Goal: Navigation & Orientation: Find specific page/section

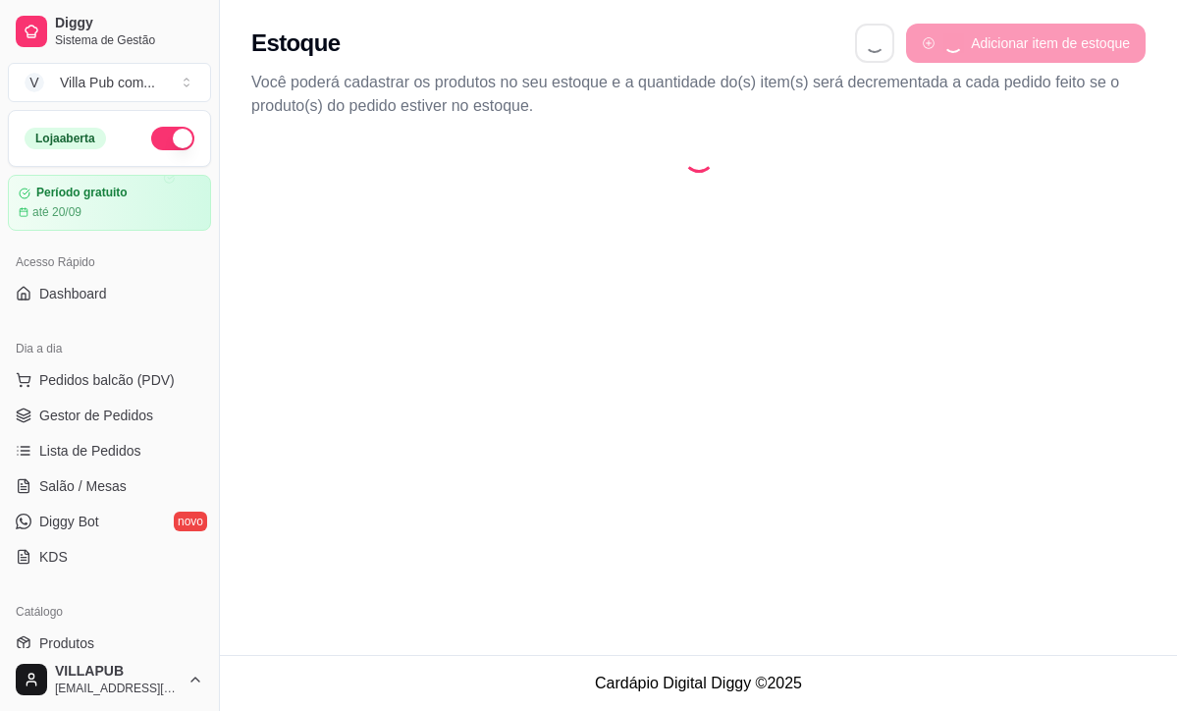
select select "QUANTITY_ORDER"
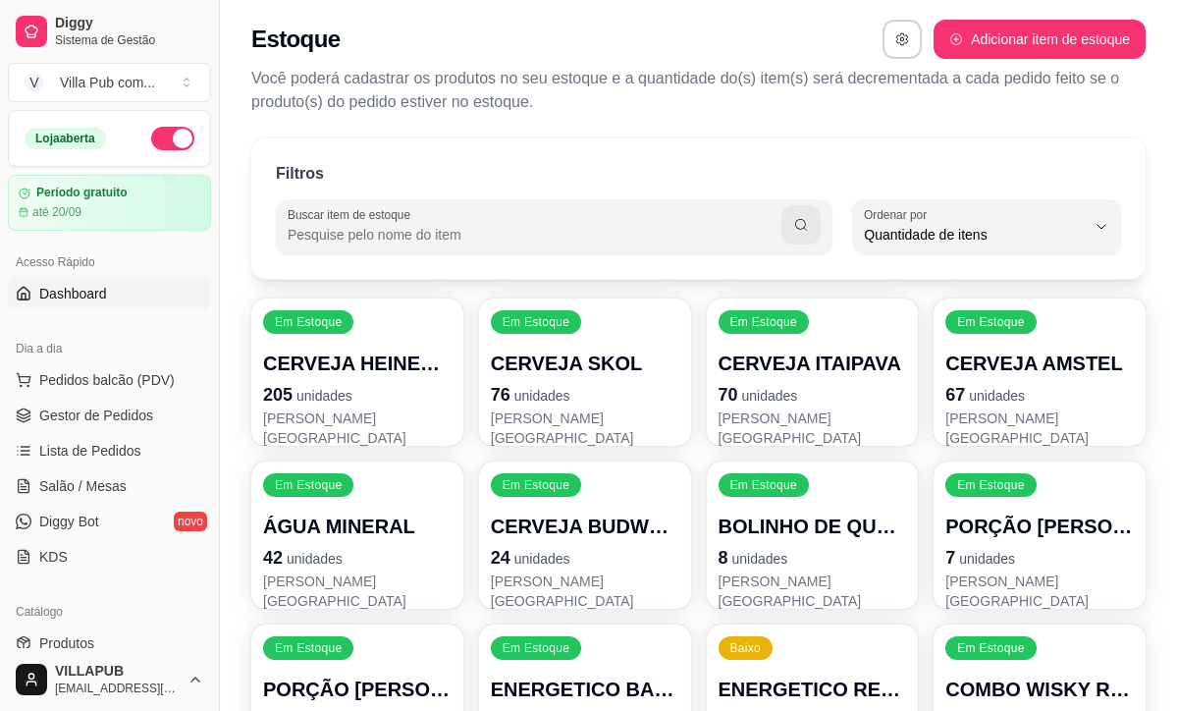
scroll to position [1, 1]
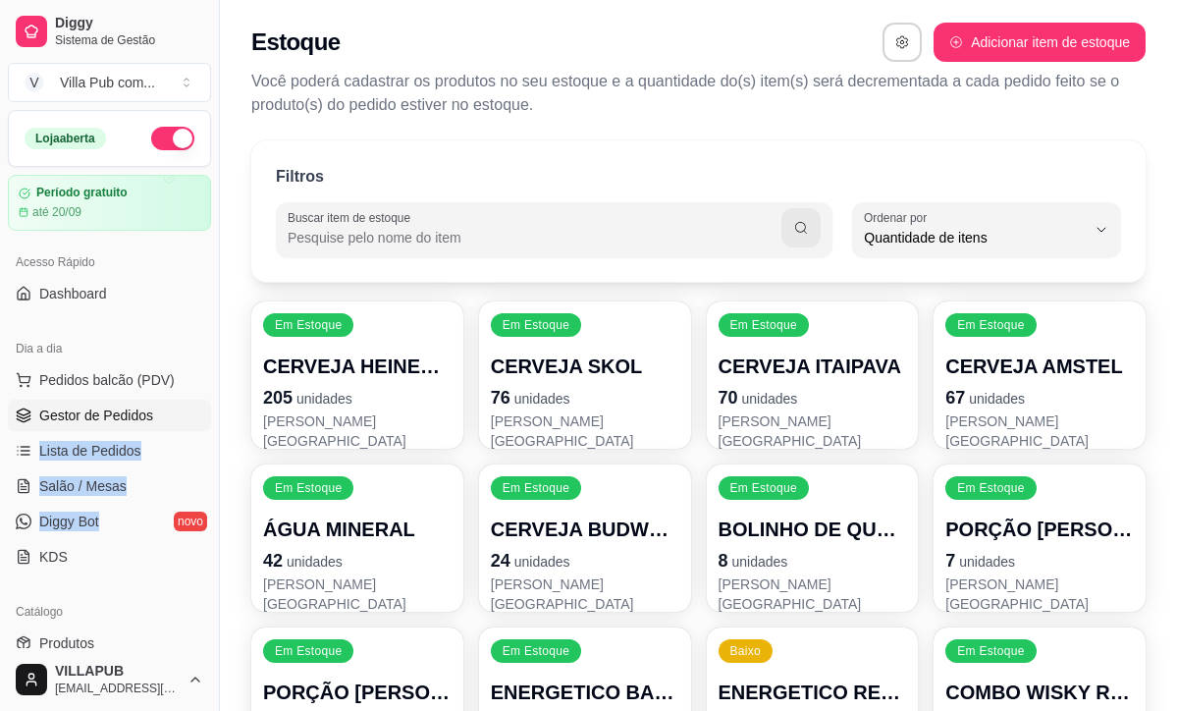
drag, startPoint x: 114, startPoint y: 449, endPoint x: 80, endPoint y: 425, distance: 40.8
click at [104, 437] on ul "Pedidos balcão (PDV) Gestor de Pedidos Lista de Pedidos Salão / Mesas Diggy Bot…" at bounding box center [109, 468] width 203 height 208
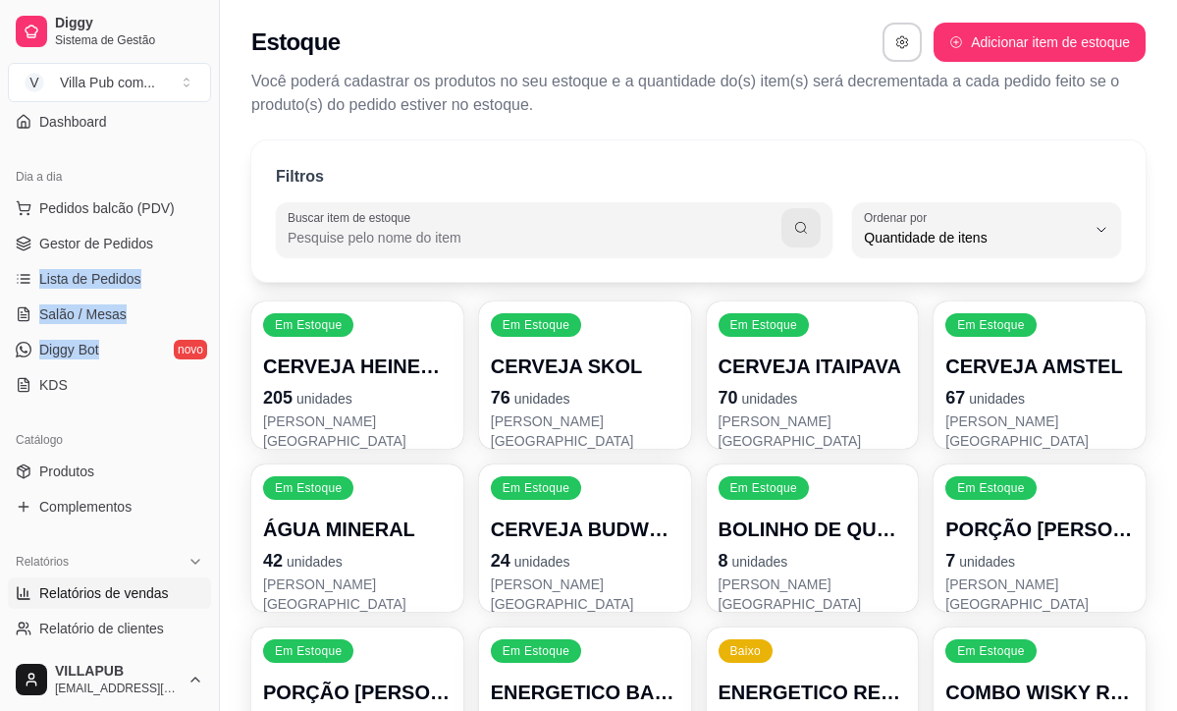
scroll to position [174, 0]
click at [134, 578] on link "Relatórios de vendas" at bounding box center [109, 590] width 203 height 31
select select "ALL"
select select "0"
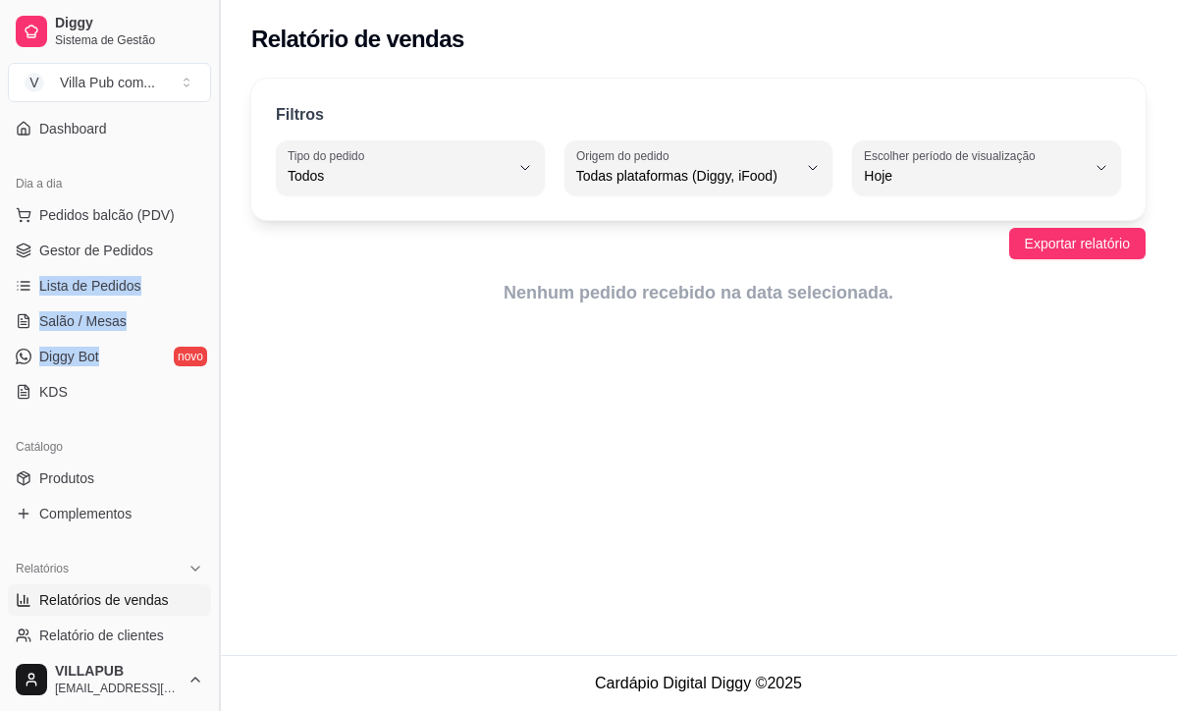
scroll to position [-1, 0]
click at [289, 439] on div "Relatório de vendas Filtros ALL Tipo do pedido Todos Entrega Retirada Mesa Cons…" at bounding box center [698, 327] width 957 height 655
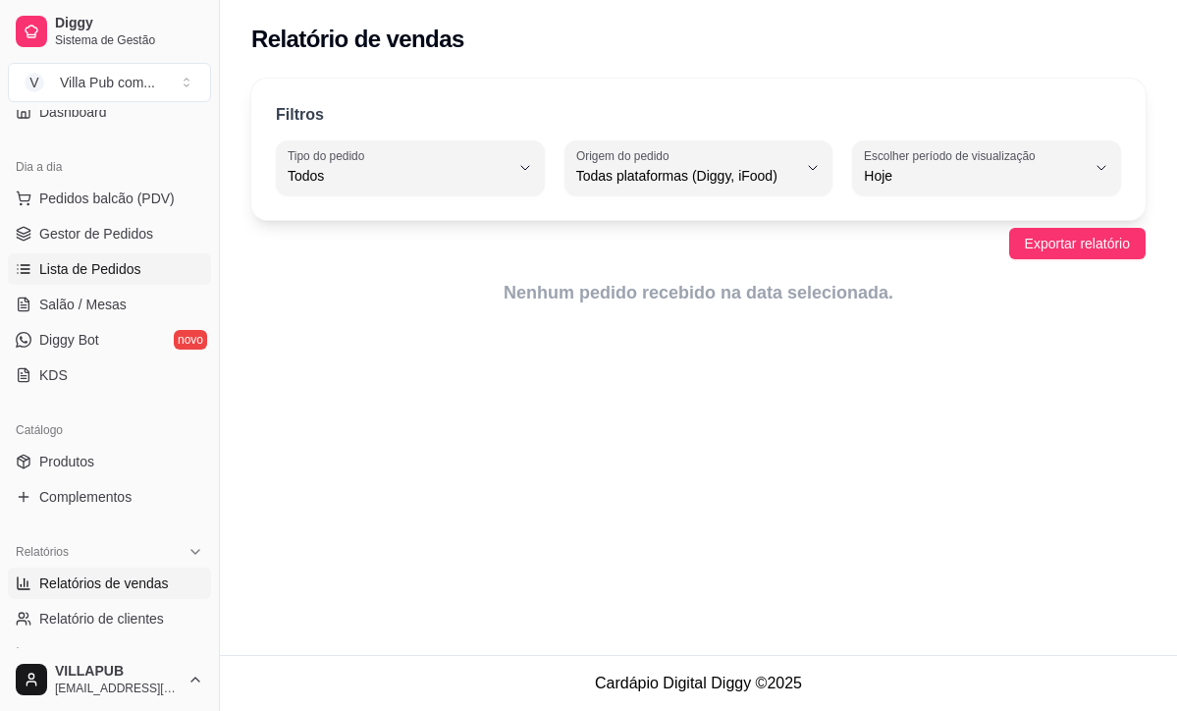
scroll to position [184, 0]
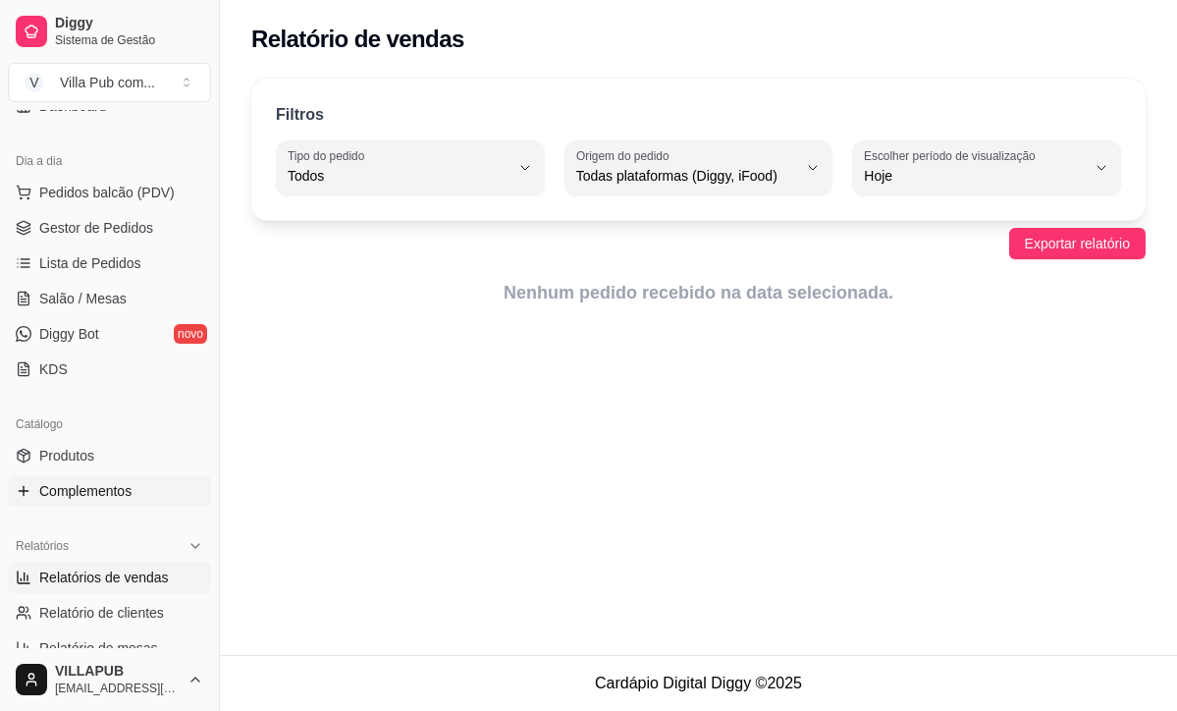
click at [105, 476] on link "Complementos" at bounding box center [109, 490] width 203 height 31
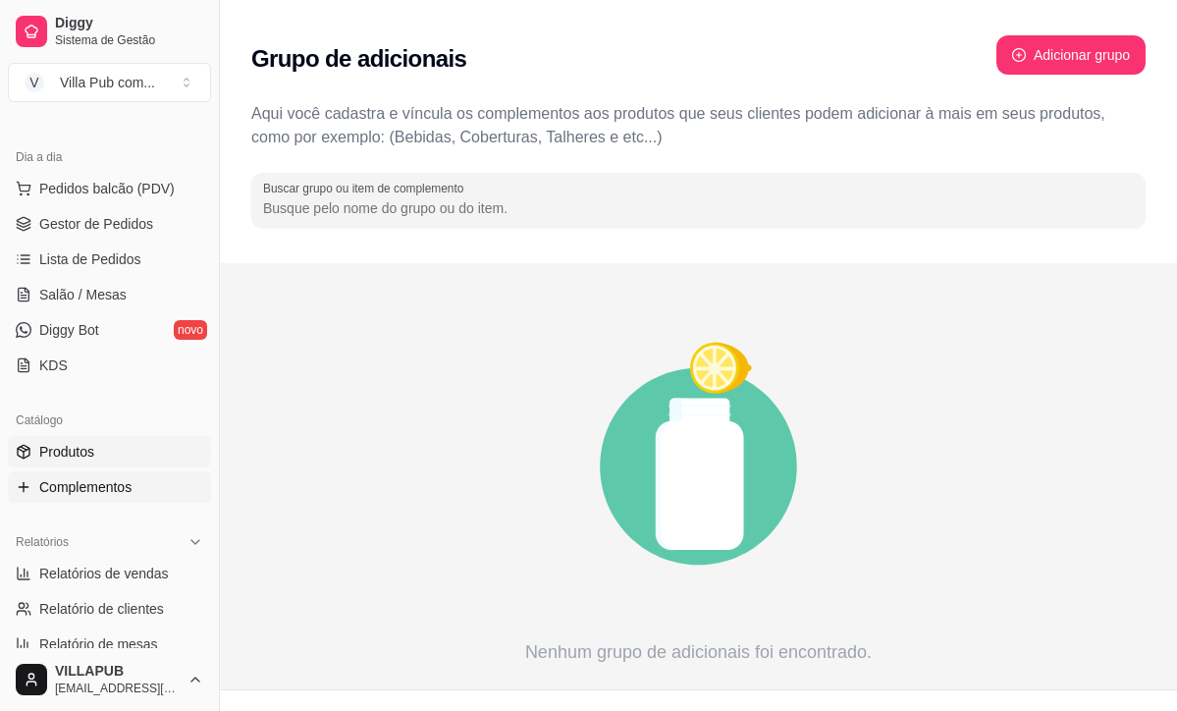
click at [111, 458] on link "Produtos" at bounding box center [109, 451] width 203 height 31
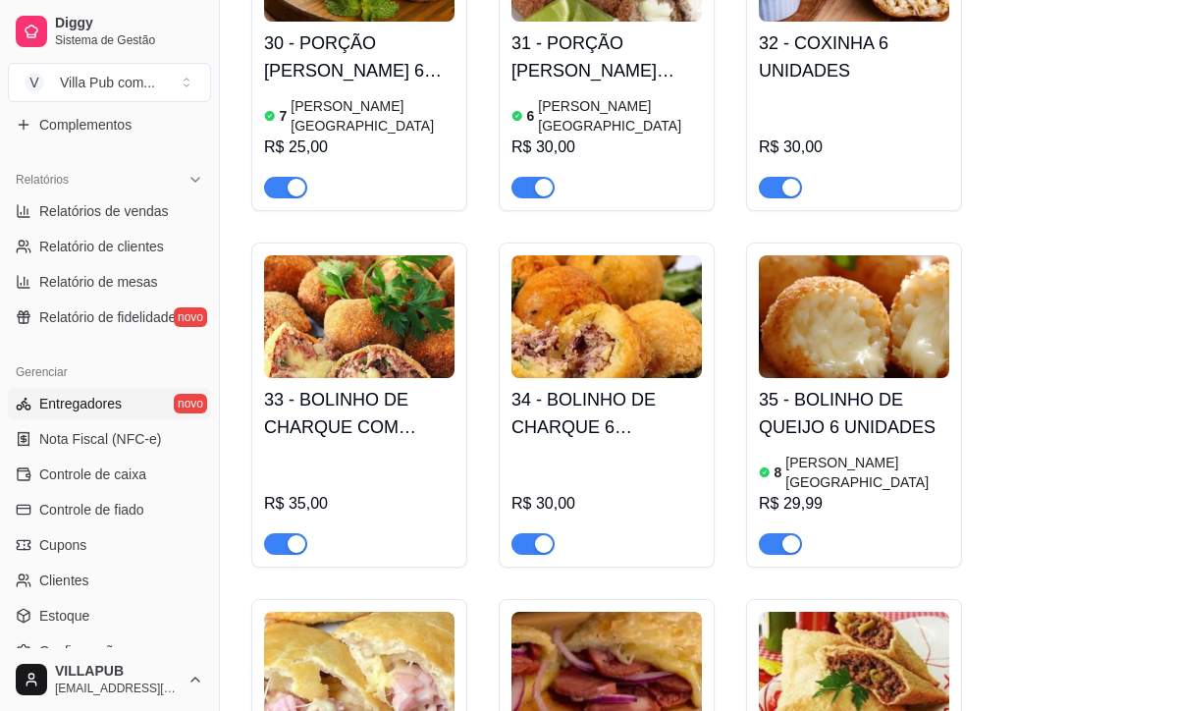
scroll to position [545, 0]
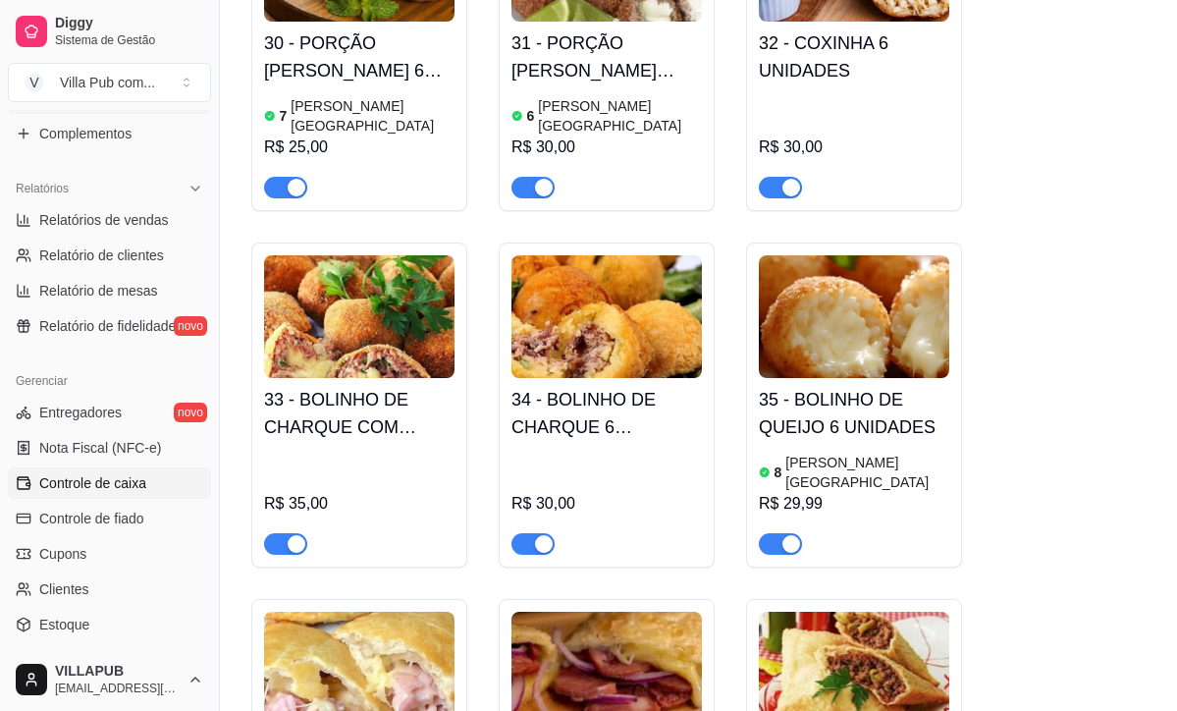
click at [142, 493] on link "Controle de caixa" at bounding box center [109, 482] width 203 height 31
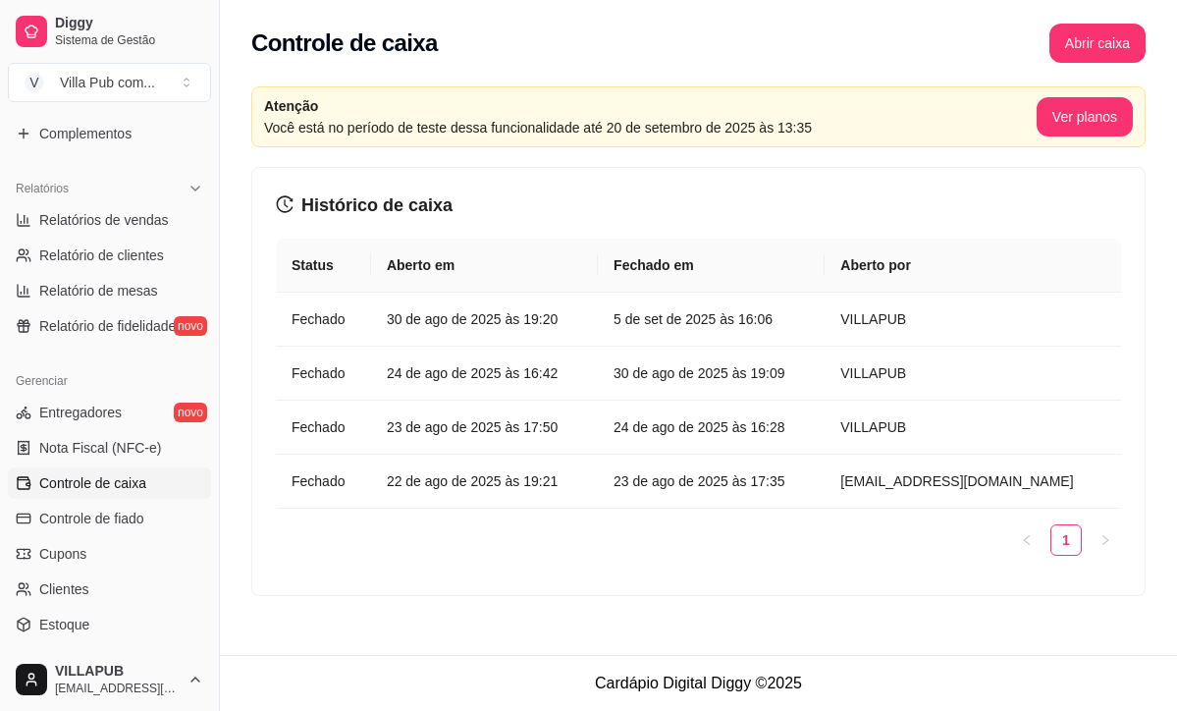
drag, startPoint x: 120, startPoint y: 529, endPoint x: 152, endPoint y: 488, distance: 52.4
click at [138, 232] on link "Relatórios de vendas" at bounding box center [109, 219] width 203 height 31
select select "ALL"
select select "0"
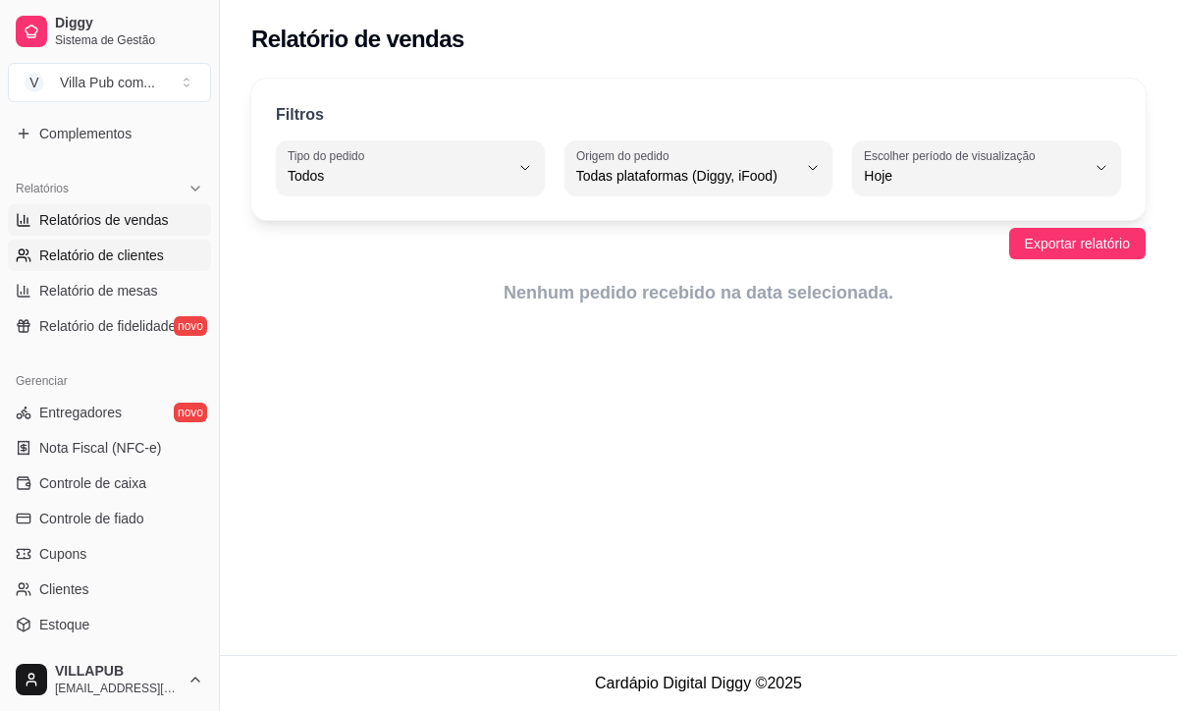
click at [133, 260] on span "Relatório de clientes" at bounding box center [101, 255] width 125 height 20
select select "30"
select select "HIGHEST_TOTAL_SPENT_WITH_ORDERS"
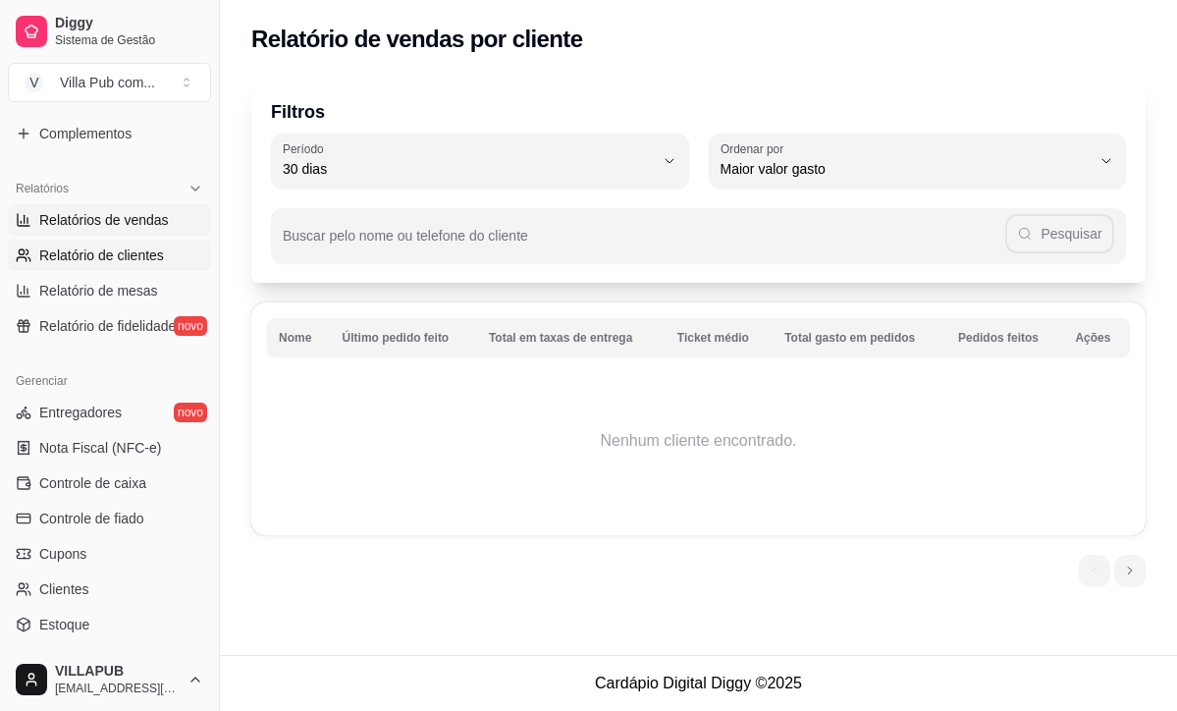
click at [165, 215] on span "Relatórios de vendas" at bounding box center [104, 220] width 130 height 20
select select "ALL"
select select "0"
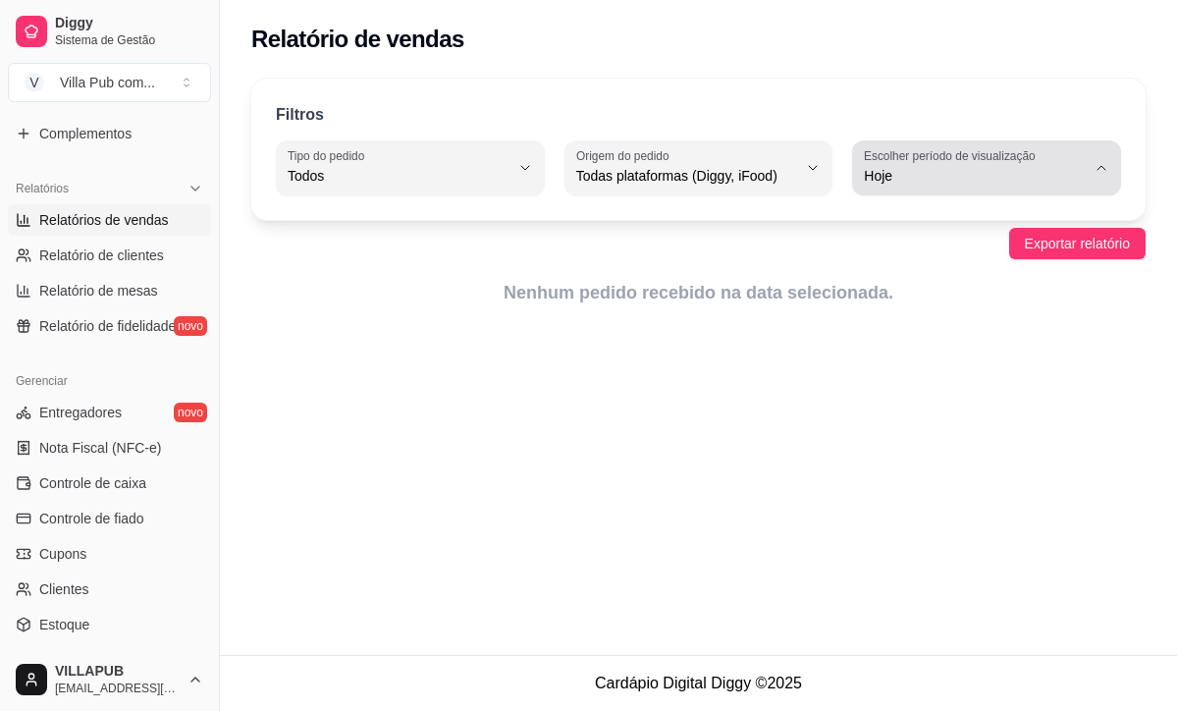
click at [1040, 144] on button "Escolher período de visualização Hoje" at bounding box center [986, 167] width 269 height 55
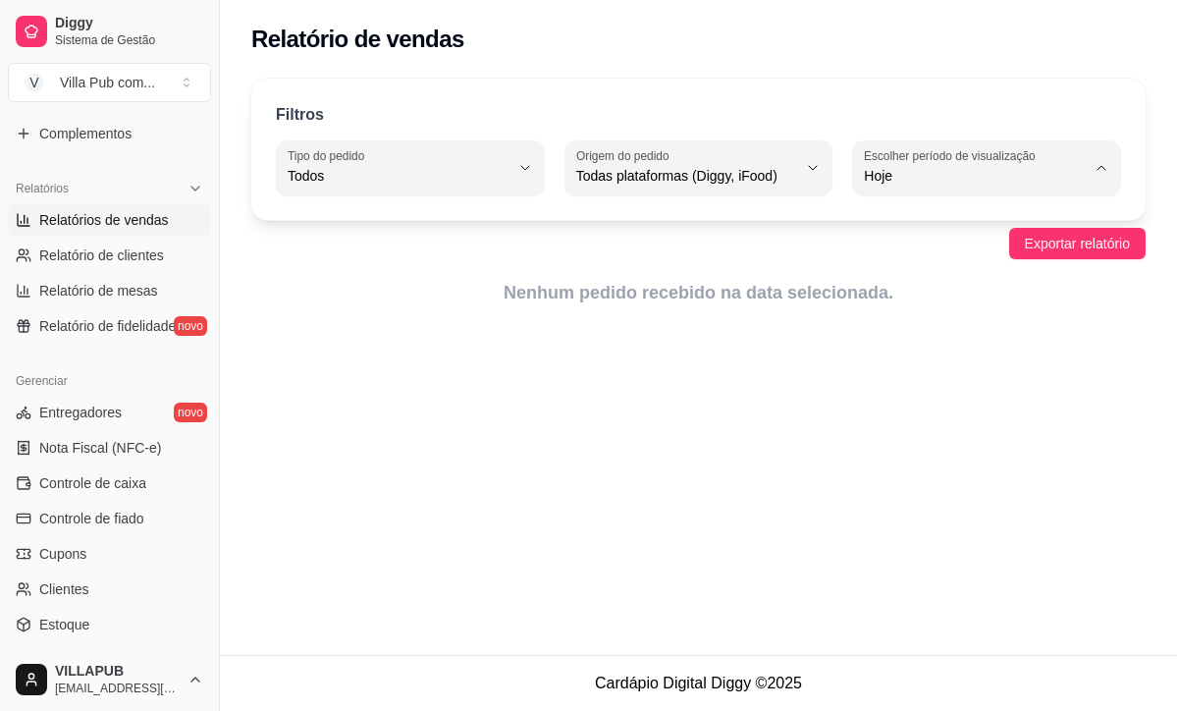
click at [950, 251] on span "Ontem" at bounding box center [977, 254] width 209 height 19
type input "1"
select select "1"
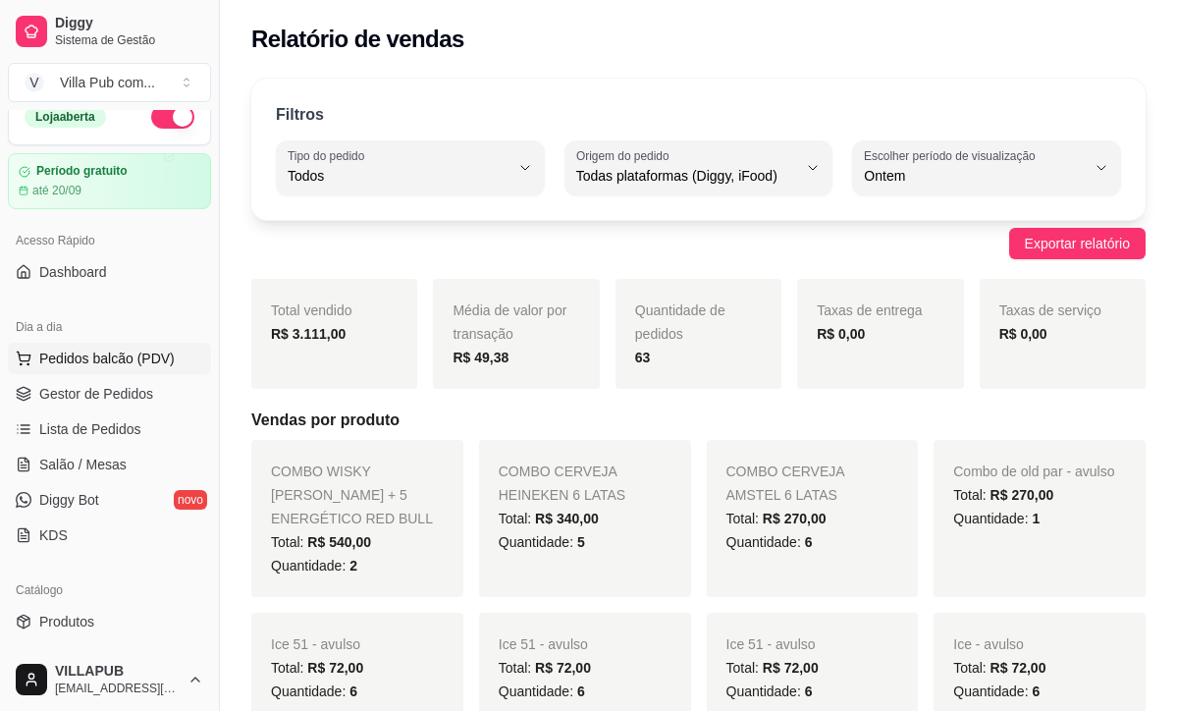
click at [129, 350] on span "Pedidos balcão (PDV)" at bounding box center [106, 358] width 135 height 20
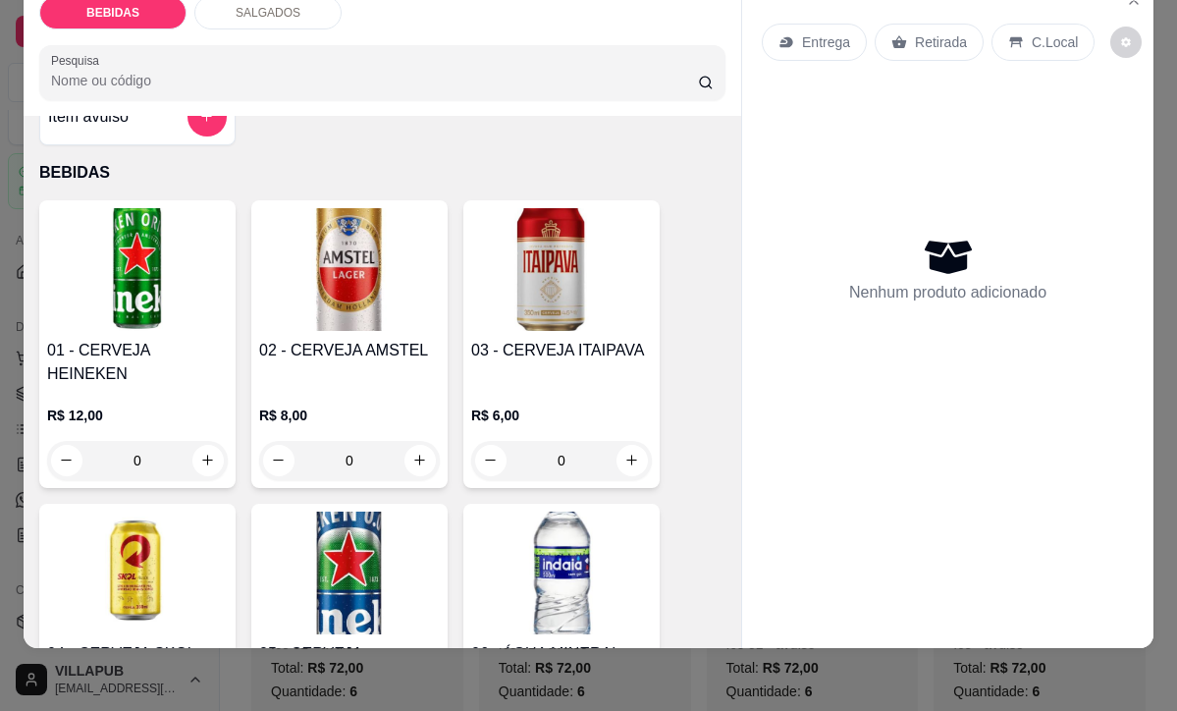
click at [1044, 144] on div "Nenhum produto adicionado" at bounding box center [948, 269] width 372 height 385
click at [837, 262] on div "Nenhum produto adicionado" at bounding box center [948, 269] width 372 height 385
click at [834, 265] on div "Nenhum produto adicionado" at bounding box center [948, 269] width 372 height 385
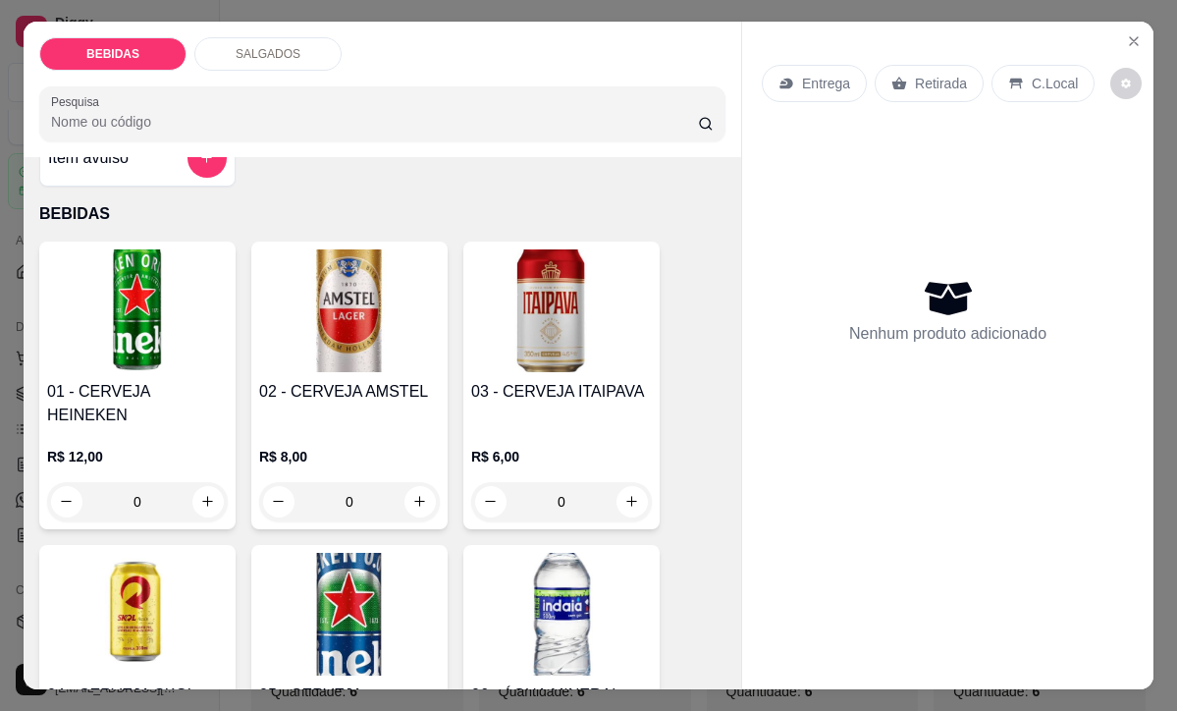
scroll to position [0, 0]
click at [1145, 37] on button "Close" at bounding box center [1133, 41] width 31 height 31
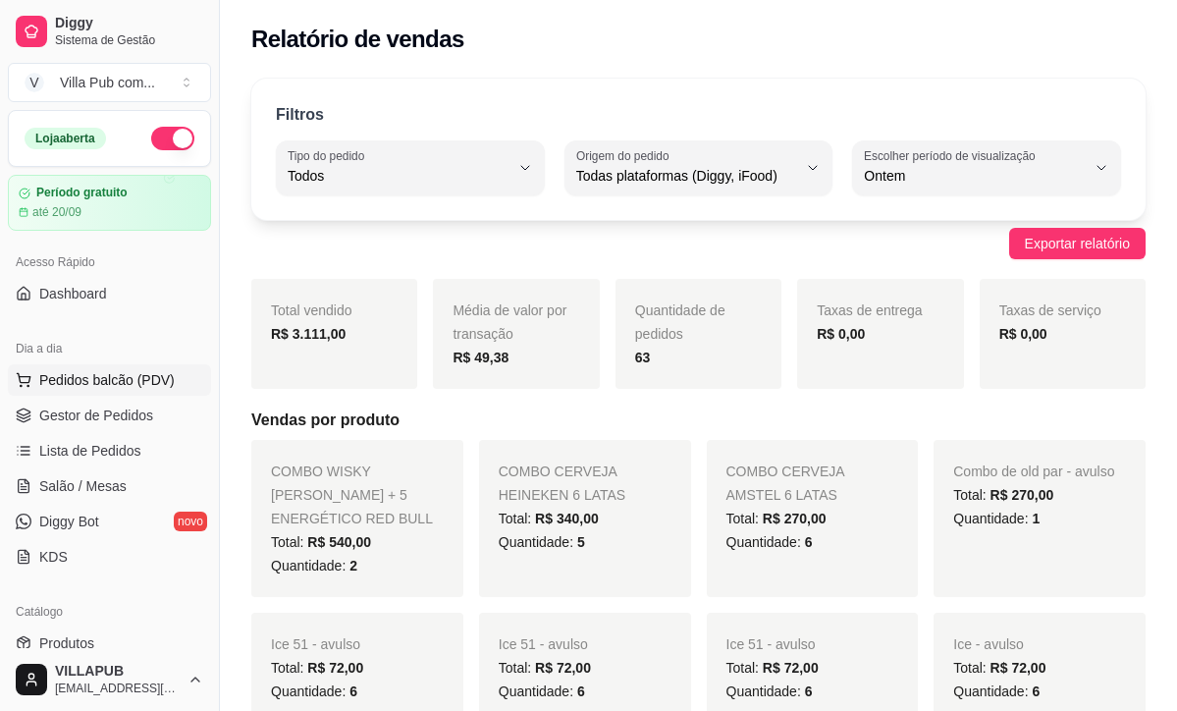
click at [104, 375] on span "Pedidos balcão (PDV)" at bounding box center [106, 380] width 135 height 20
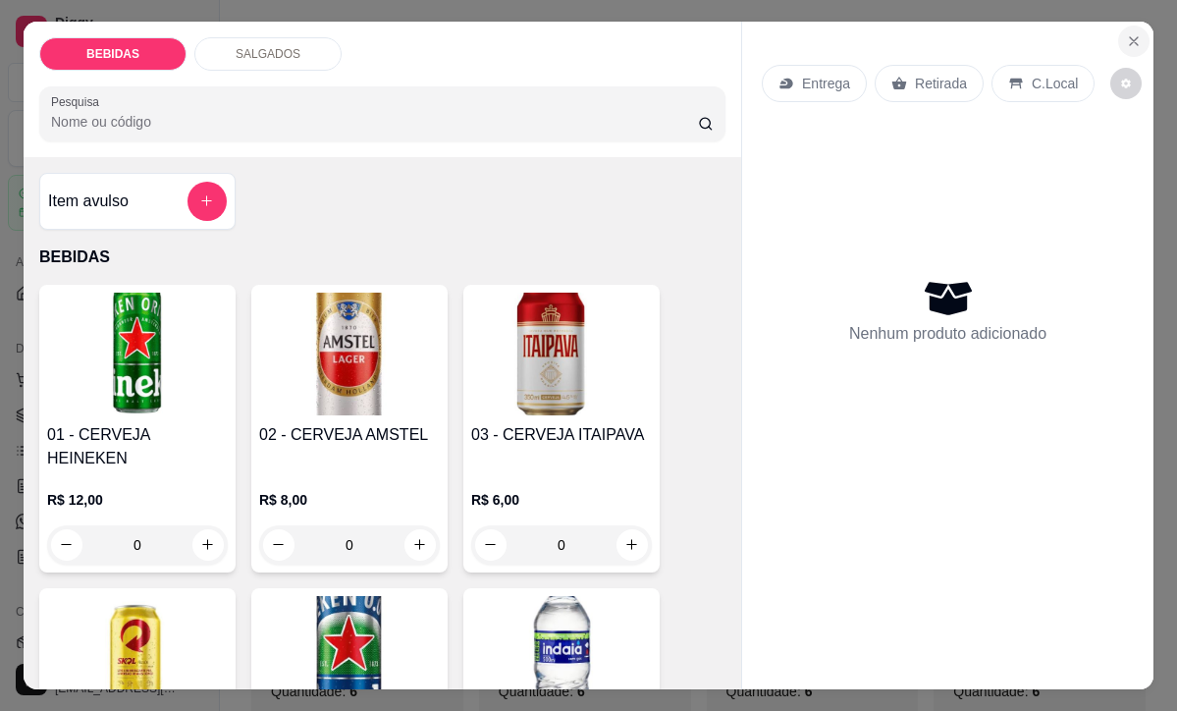
click at [1137, 39] on icon "Close" at bounding box center [1134, 41] width 16 height 16
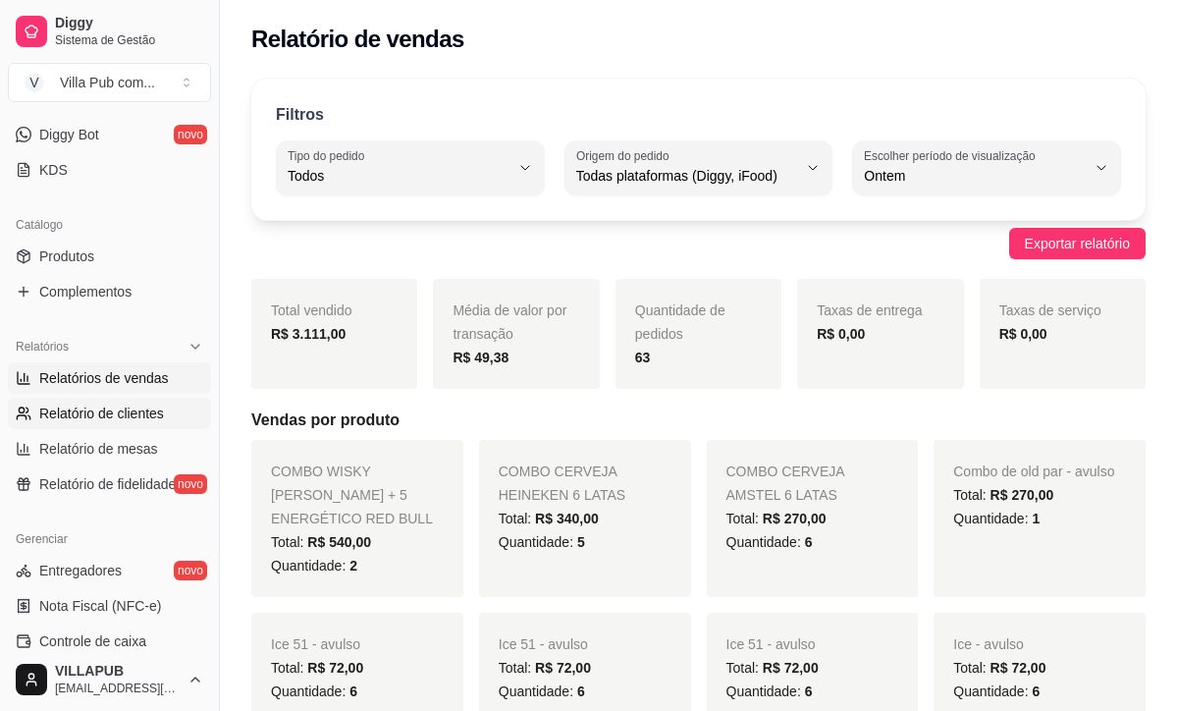
drag, startPoint x: 155, startPoint y: 403, endPoint x: 143, endPoint y: 412, distance: 14.7
click at [154, 404] on span "Relatório de clientes" at bounding box center [101, 413] width 125 height 20
select select "30"
select select "HIGHEST_TOTAL_SPENT_WITH_ORDERS"
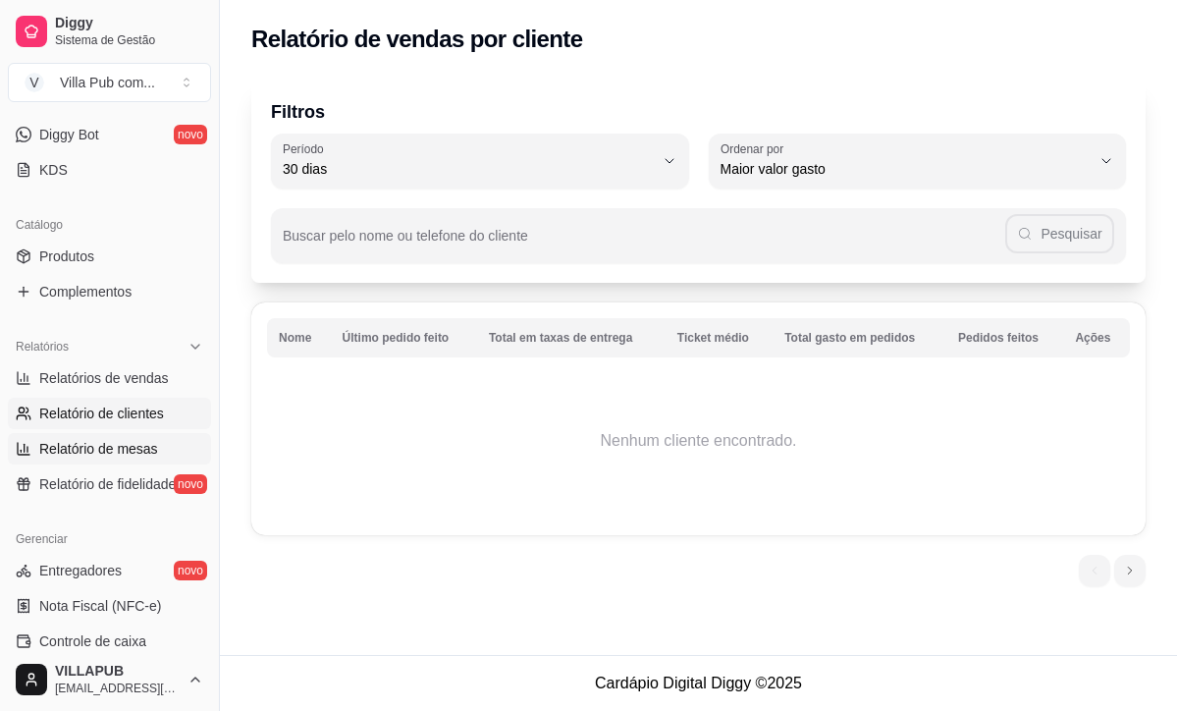
click at [124, 451] on span "Relatório de mesas" at bounding box center [98, 449] width 119 height 20
select select "TOTAL_OF_ORDERS"
select select "7"
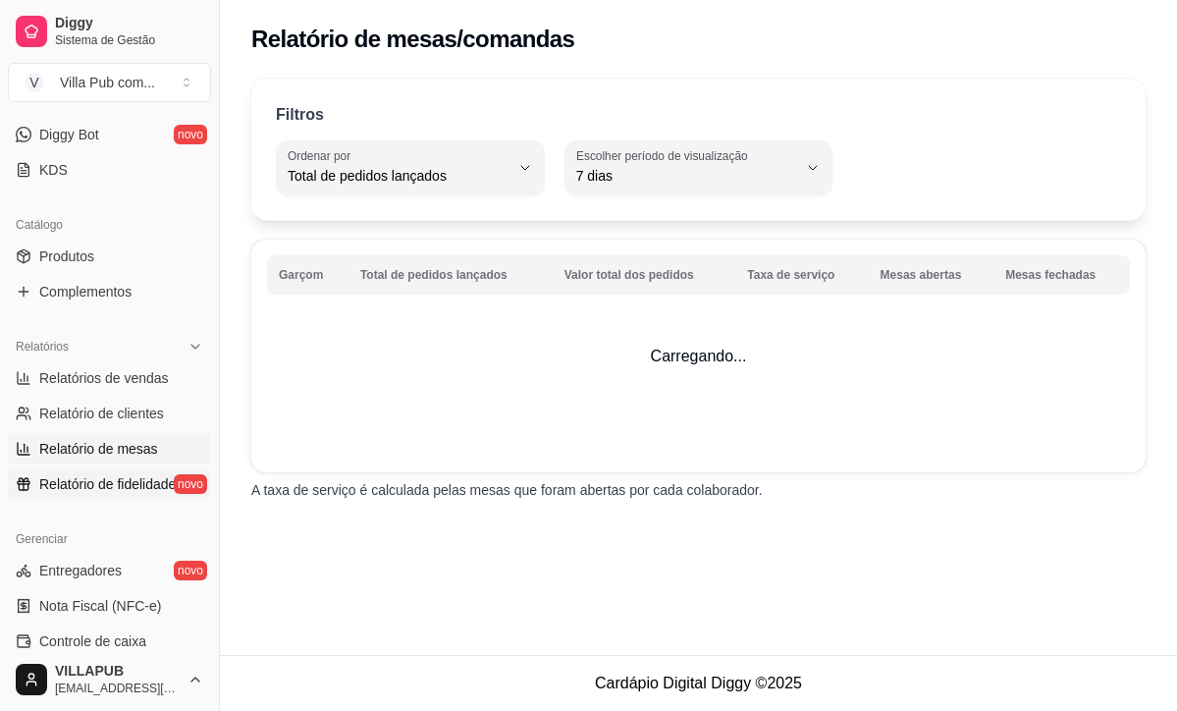
click at [130, 488] on span "Relatório de fidelidade" at bounding box center [107, 484] width 136 height 20
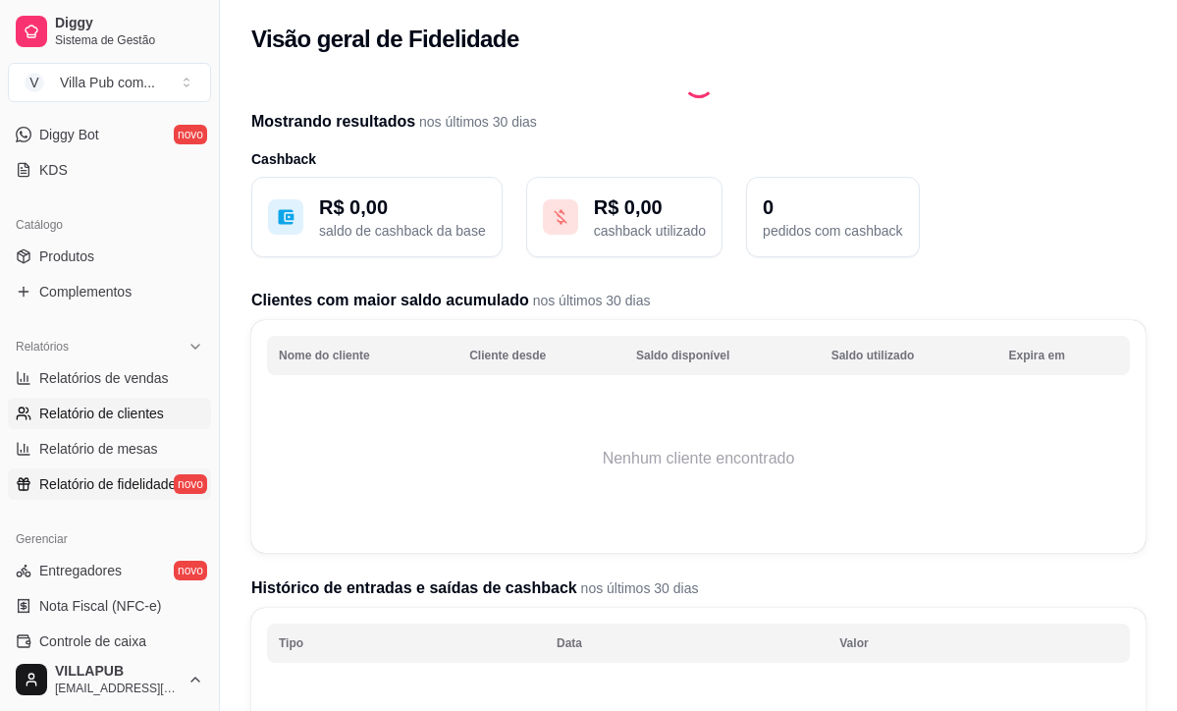
click at [143, 418] on span "Relatório de clientes" at bounding box center [101, 413] width 125 height 20
select select "30"
select select "HIGHEST_TOTAL_SPENT_WITH_ORDERS"
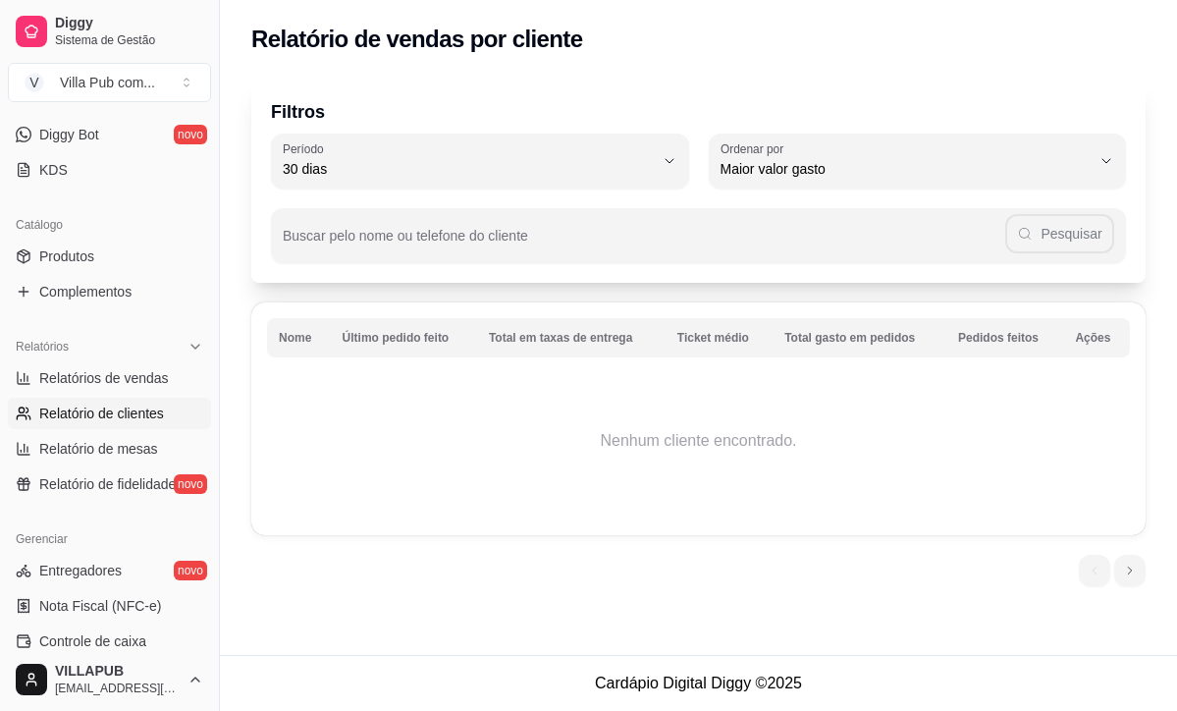
drag, startPoint x: 154, startPoint y: 360, endPoint x: 138, endPoint y: 369, distance: 18.0
click at [151, 361] on div "Relatórios" at bounding box center [109, 346] width 203 height 31
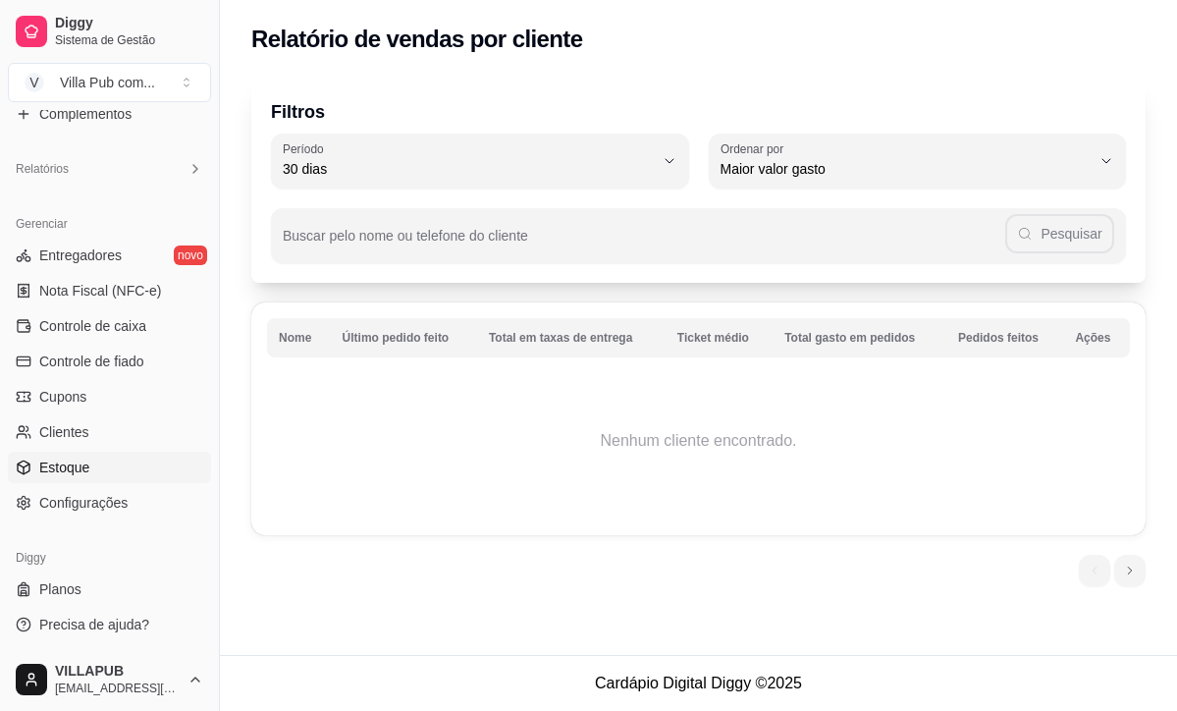
click at [123, 462] on link "Estoque" at bounding box center [109, 466] width 203 height 31
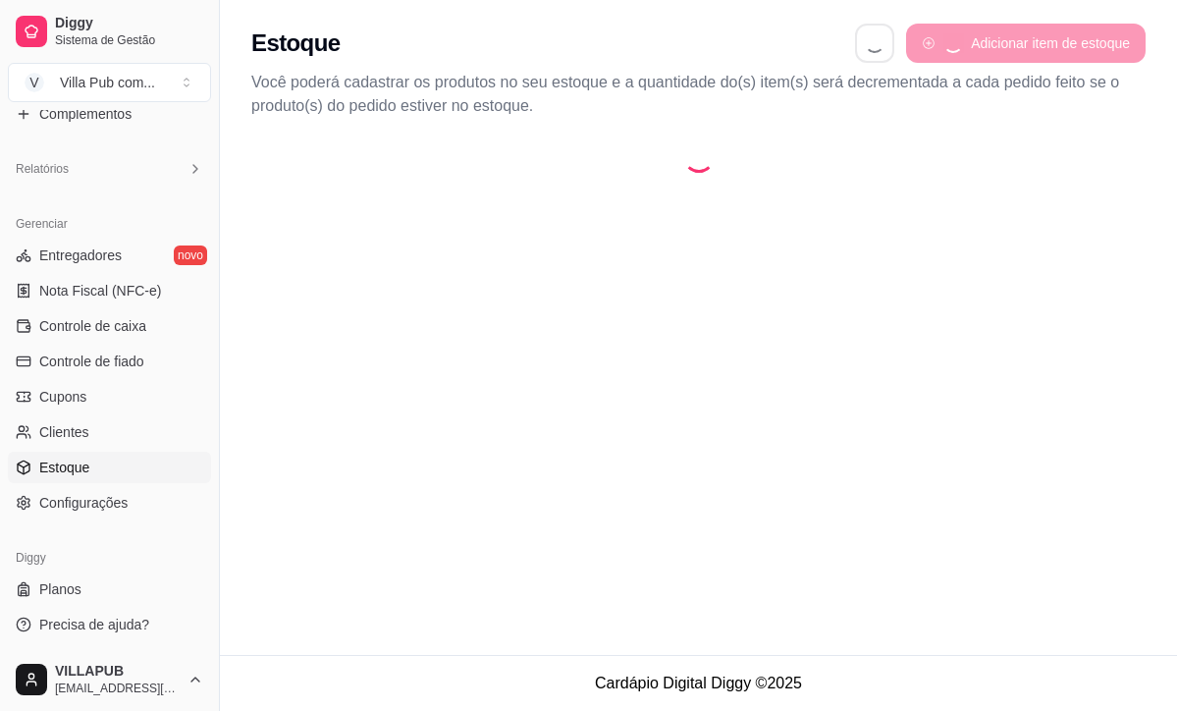
select select "QUANTITY_ORDER"
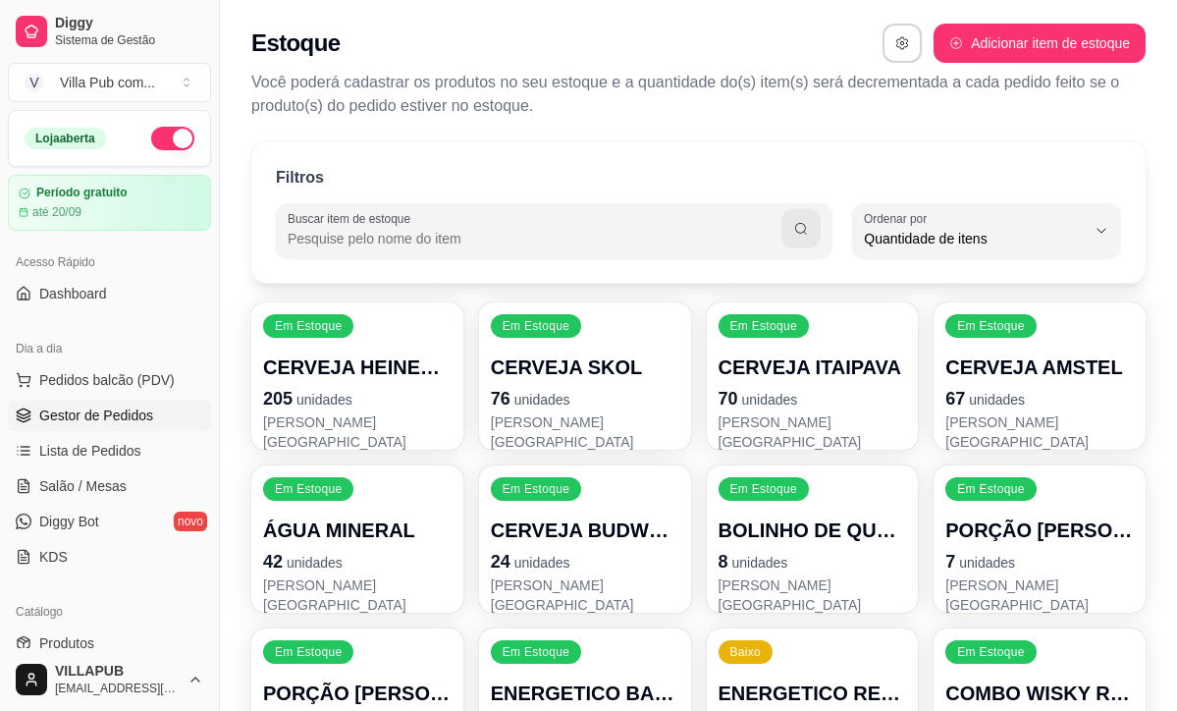
click at [80, 410] on span "Gestor de Pedidos" at bounding box center [96, 415] width 114 height 20
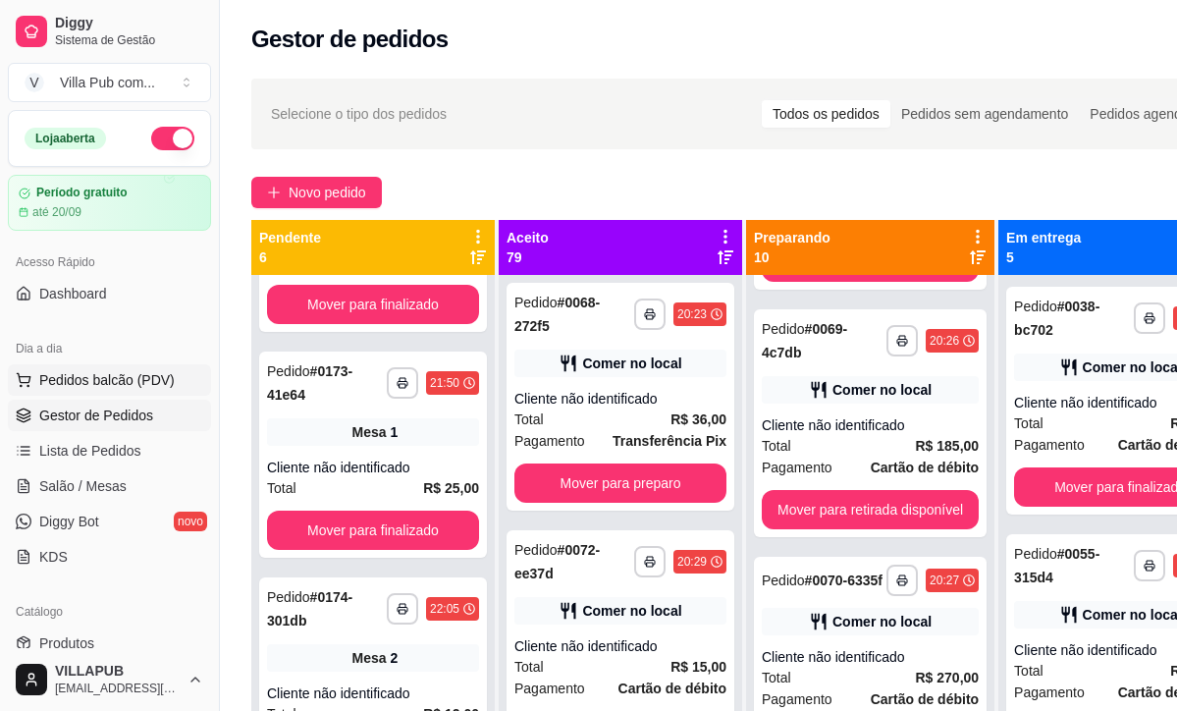
click at [171, 383] on span "Pedidos balcão (PDV)" at bounding box center [106, 380] width 135 height 20
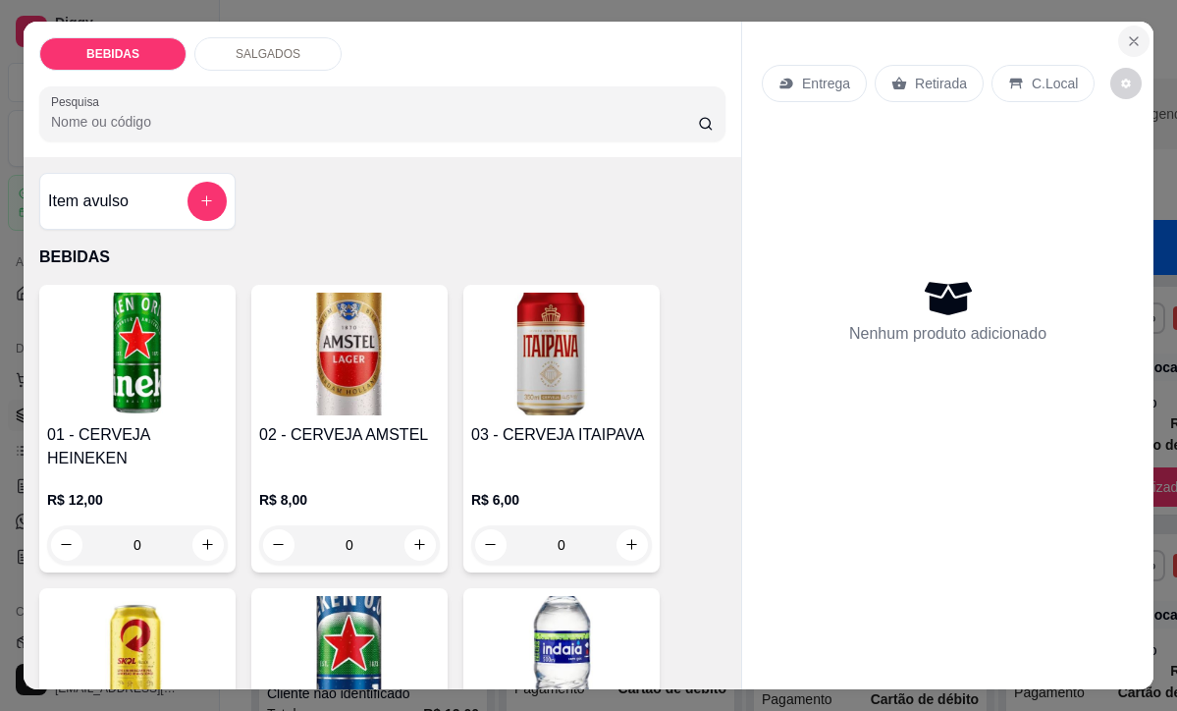
click at [1128, 44] on icon "Close" at bounding box center [1134, 41] width 16 height 16
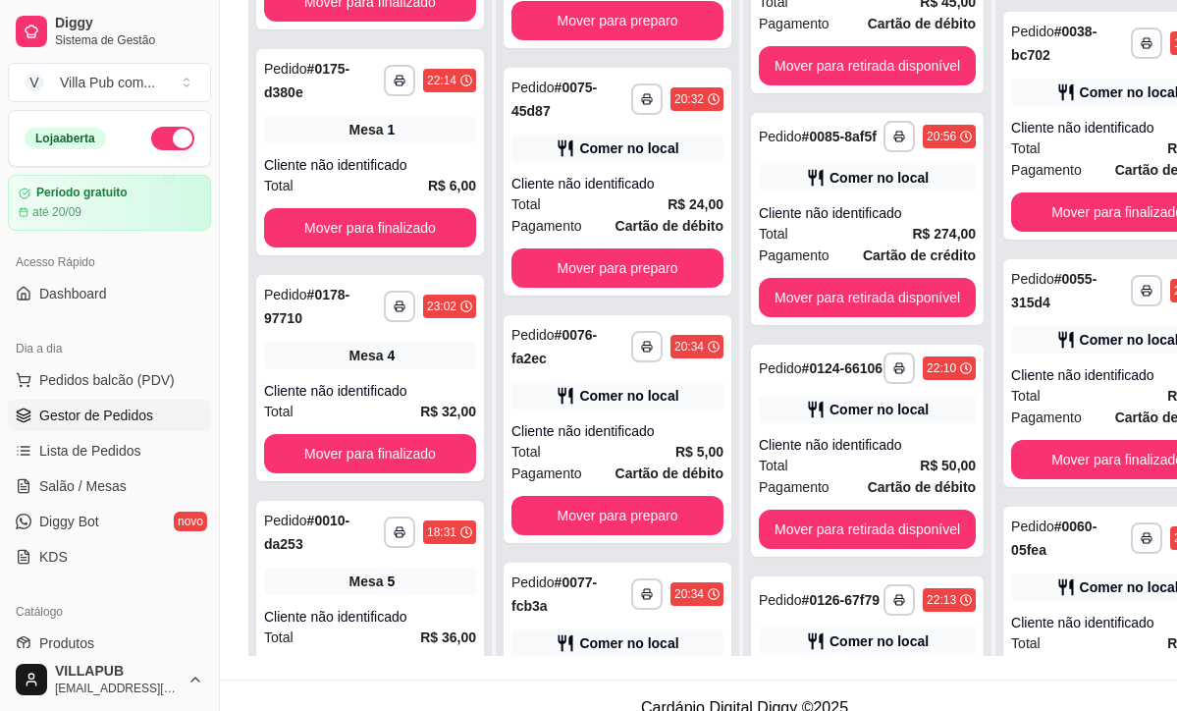
scroll to position [275, 0]
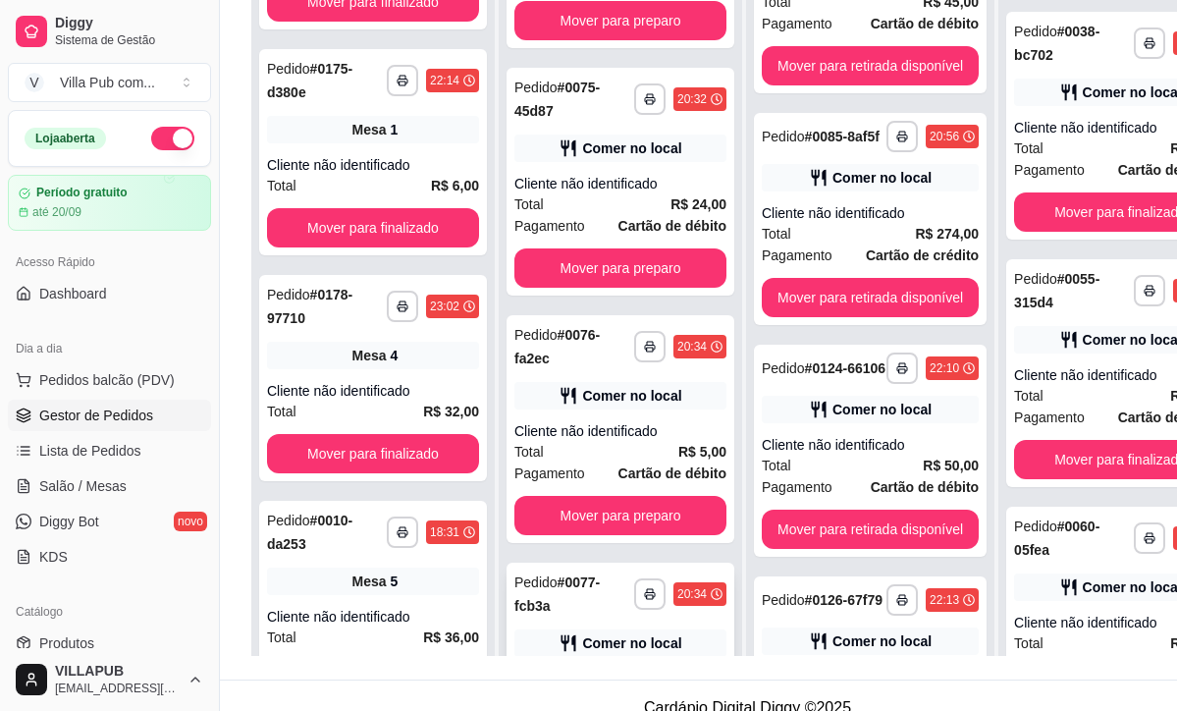
click at [563, 632] on div "Comer no local" at bounding box center [620, 642] width 212 height 27
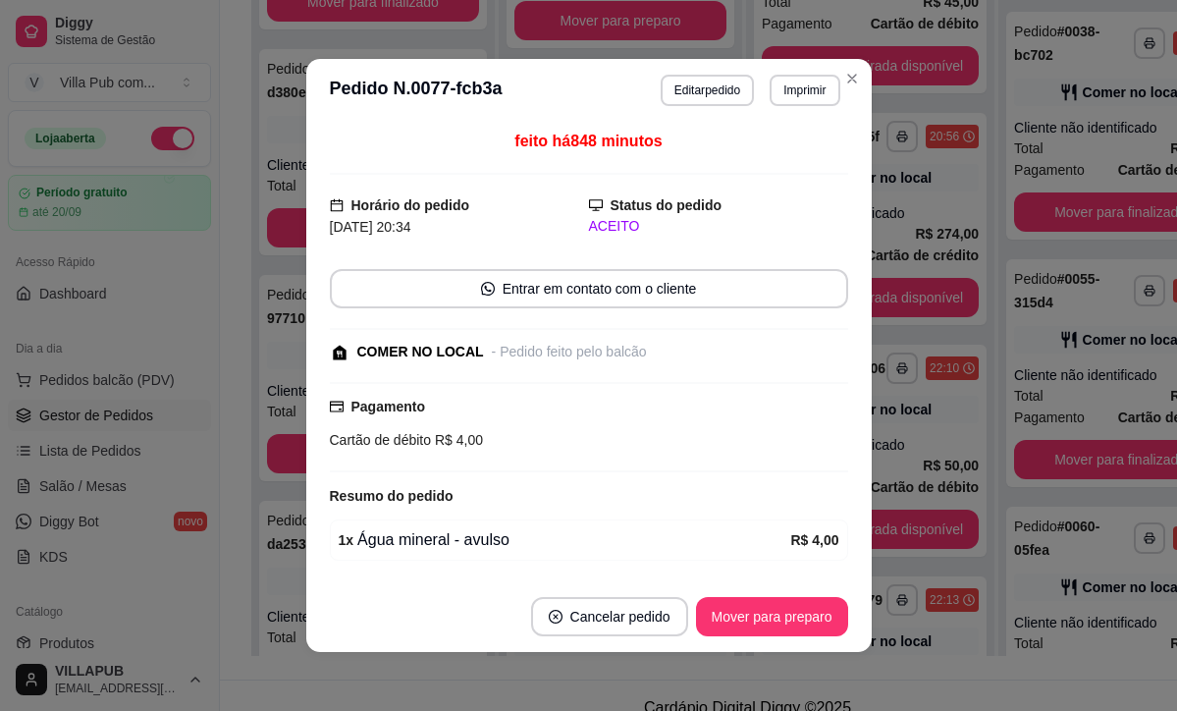
click at [500, 631] on footer "Cancelar pedido Mover para preparo" at bounding box center [588, 616] width 565 height 71
drag, startPoint x: 469, startPoint y: 637, endPoint x: 468, endPoint y: 657, distance: 19.7
click at [468, 657] on div "**********" at bounding box center [588, 355] width 1177 height 711
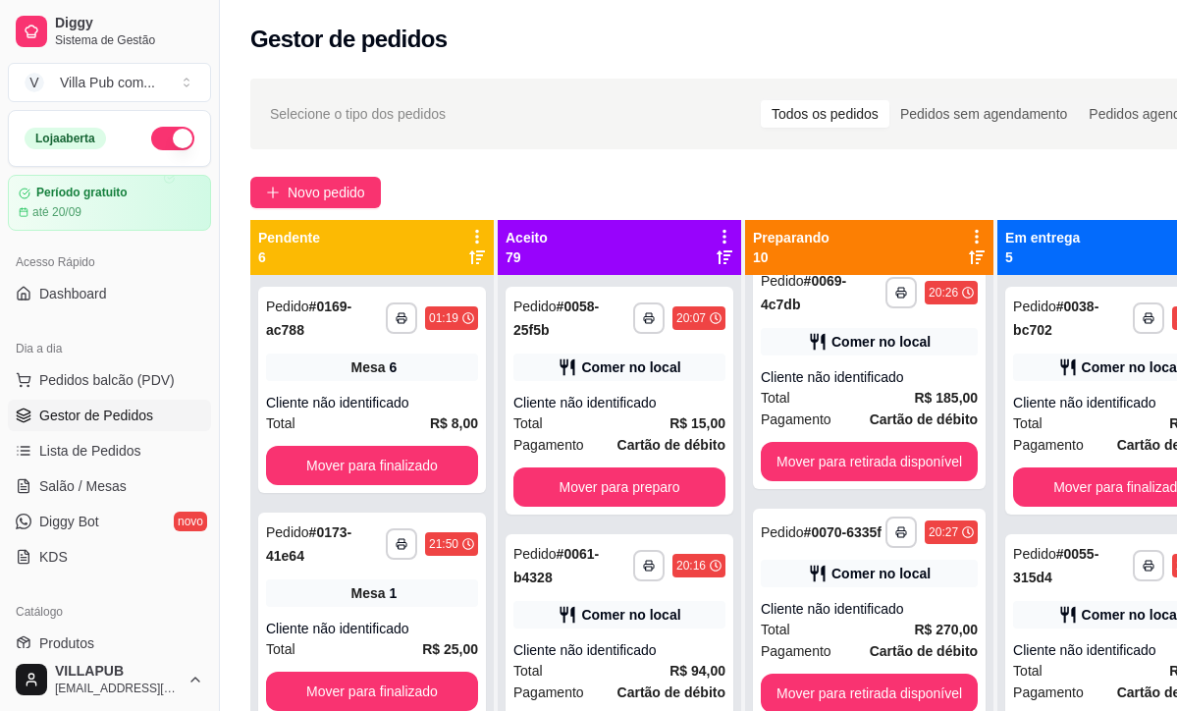
scroll to position [2, 1]
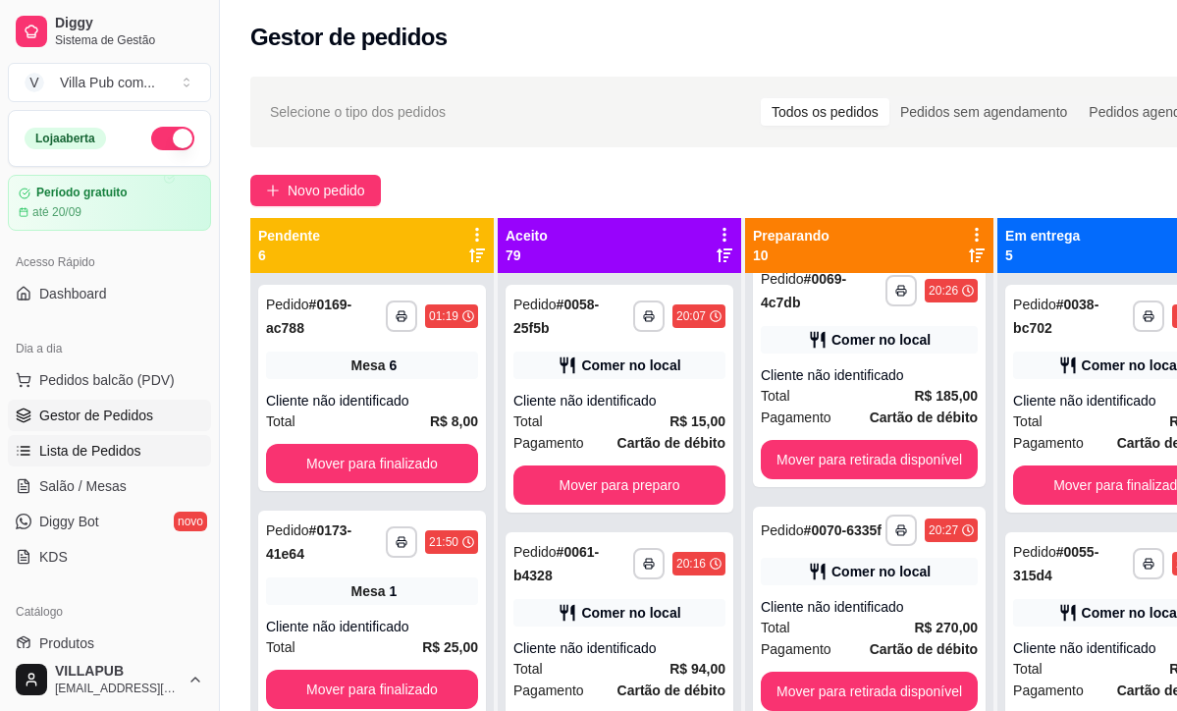
click at [122, 453] on span "Lista de Pedidos" at bounding box center [90, 451] width 102 height 20
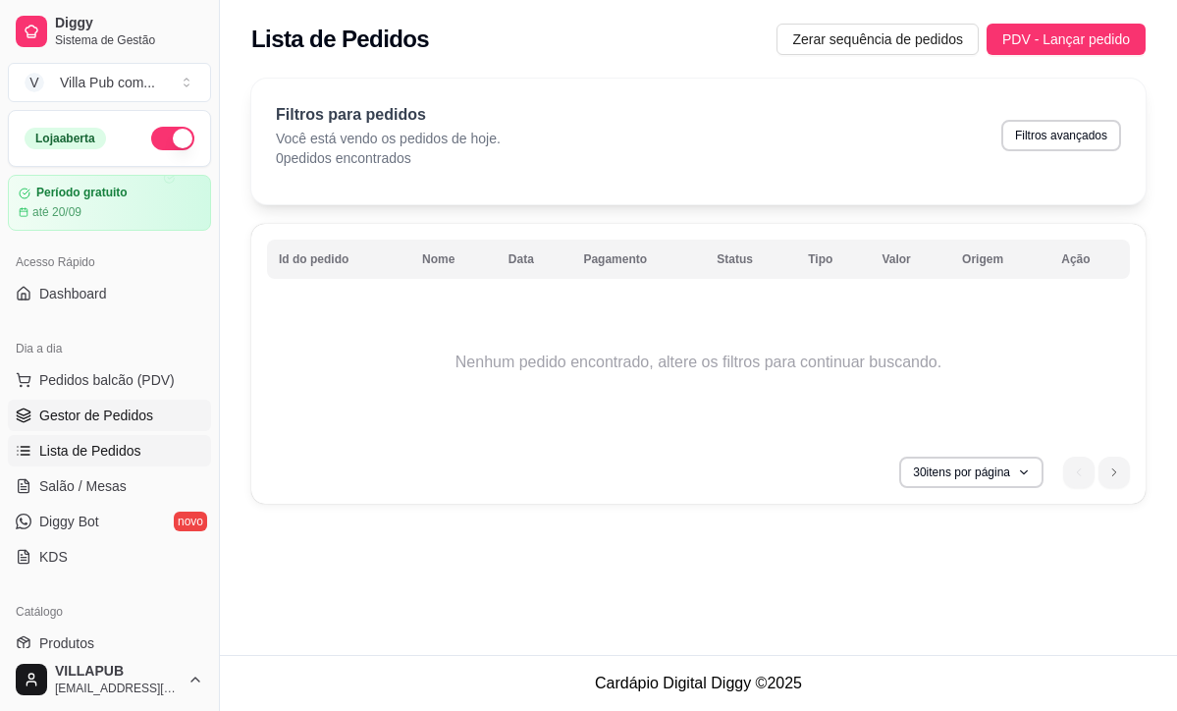
click at [110, 409] on span "Gestor de Pedidos" at bounding box center [96, 415] width 114 height 20
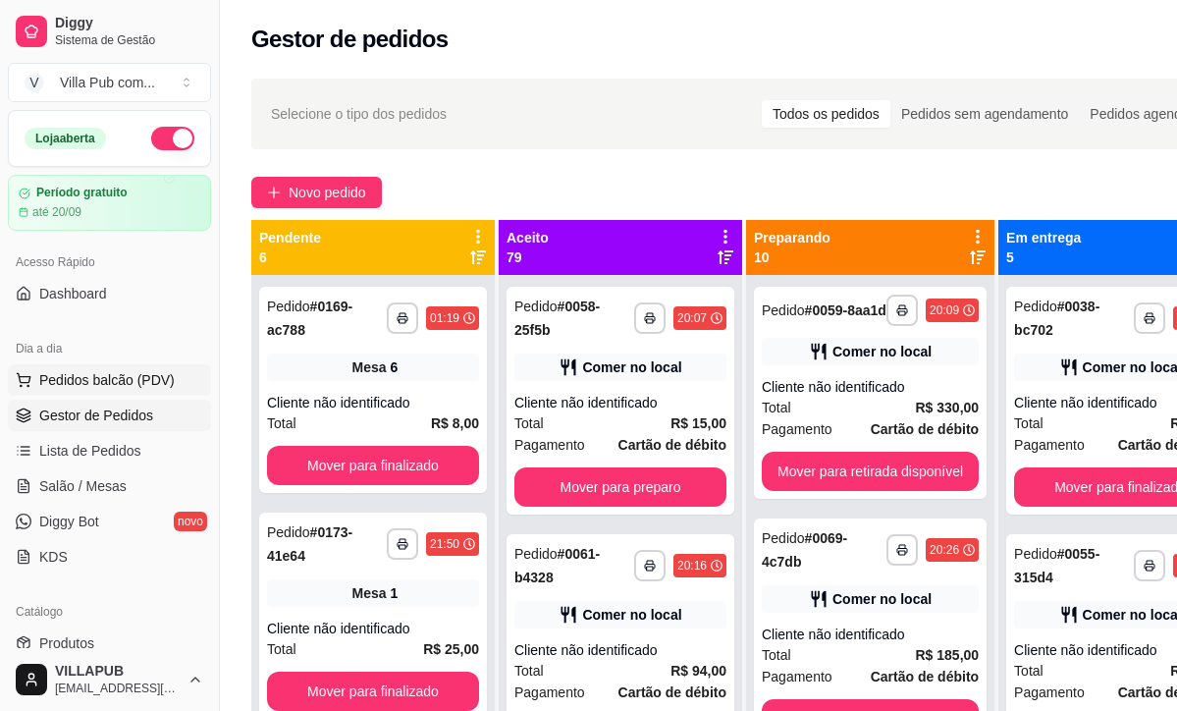
click at [128, 364] on button "Pedidos balcão (PDV)" at bounding box center [109, 379] width 203 height 31
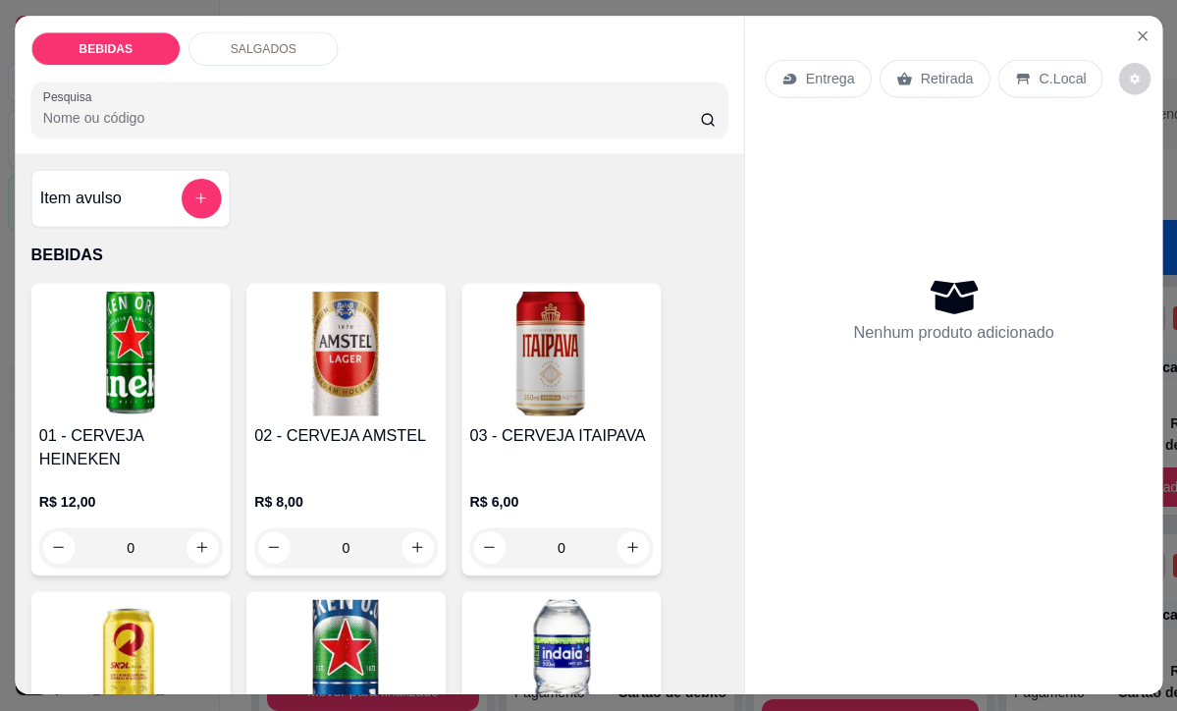
click at [125, 380] on img at bounding box center [130, 354] width 184 height 125
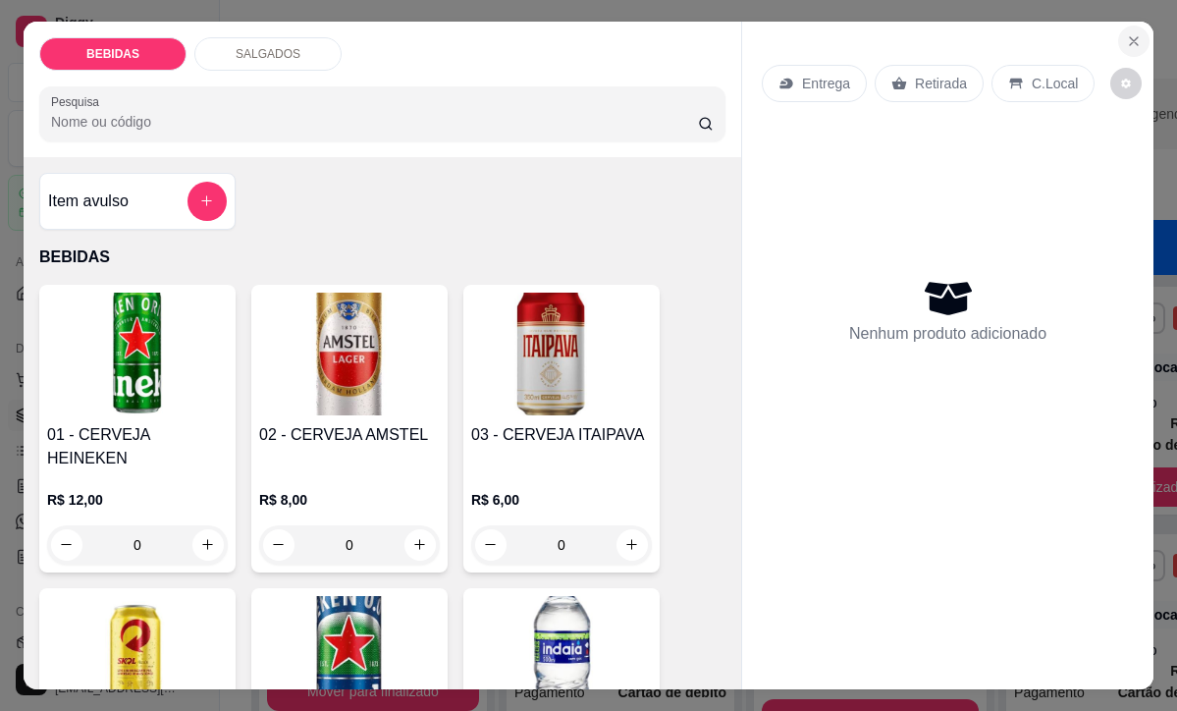
click at [1121, 40] on button "Close" at bounding box center [1133, 41] width 31 height 31
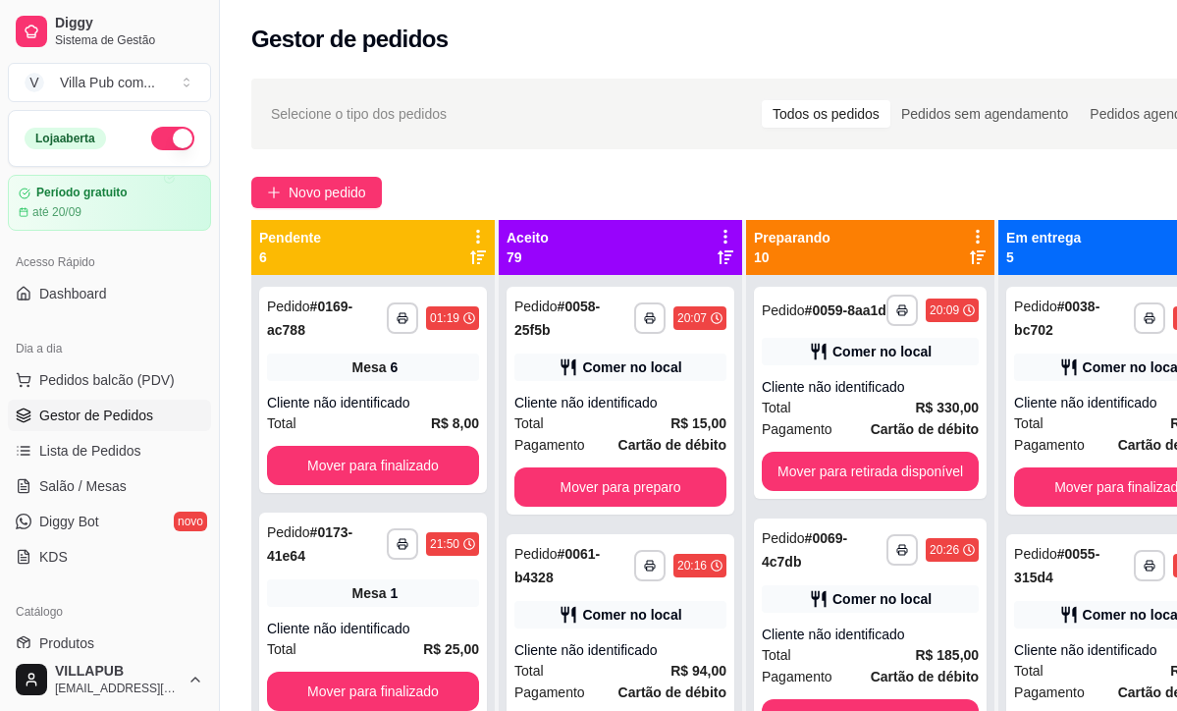
click at [1121, 40] on div "Gestor de pedidos" at bounding box center [747, 39] width 992 height 31
click at [759, 29] on div "Gestor de pedidos" at bounding box center [747, 39] width 992 height 31
click at [760, 29] on div "Gestor de pedidos" at bounding box center [747, 39] width 992 height 31
click at [832, 111] on div "Todos os pedidos" at bounding box center [826, 113] width 129 height 27
click at [762, 100] on input "Todos os pedidos" at bounding box center [762, 100] width 0 height 0
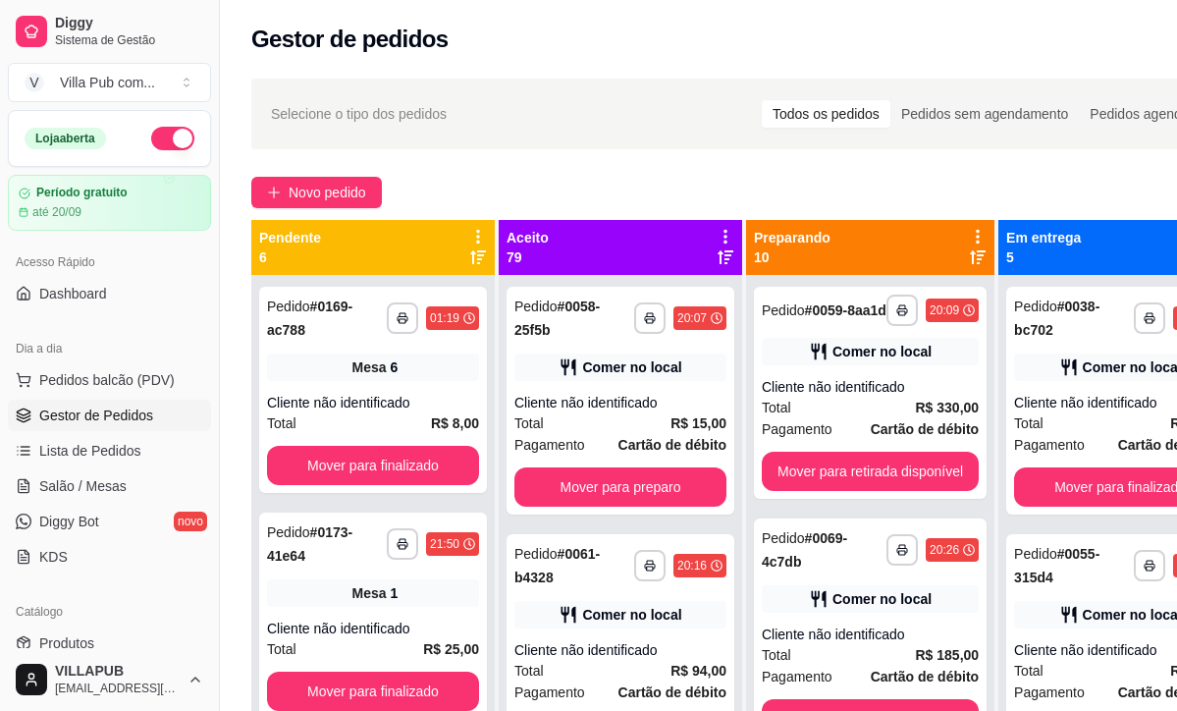
click at [842, 111] on div "Todos os pedidos" at bounding box center [826, 113] width 129 height 27
click at [762, 100] on input "Todos os pedidos" at bounding box center [762, 100] width 0 height 0
click at [731, 162] on div "**********" at bounding box center [747, 510] width 1055 height 887
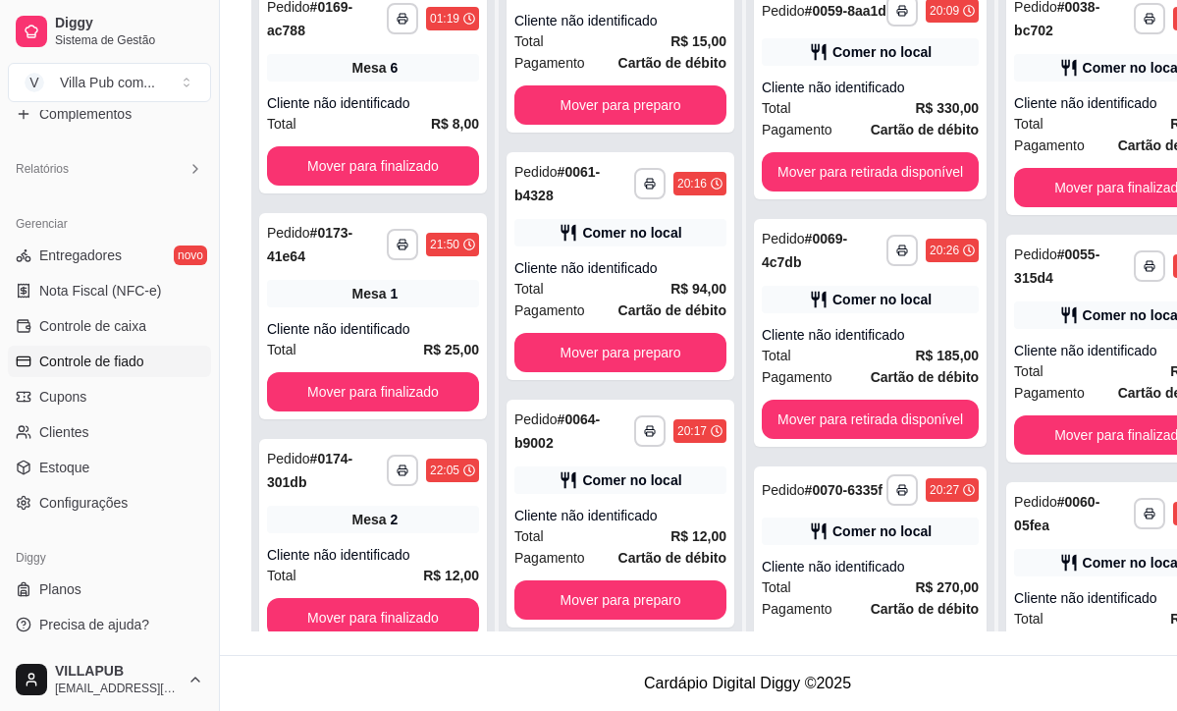
scroll to position [299, 0]
click at [149, 583] on link "Planos" at bounding box center [109, 588] width 203 height 31
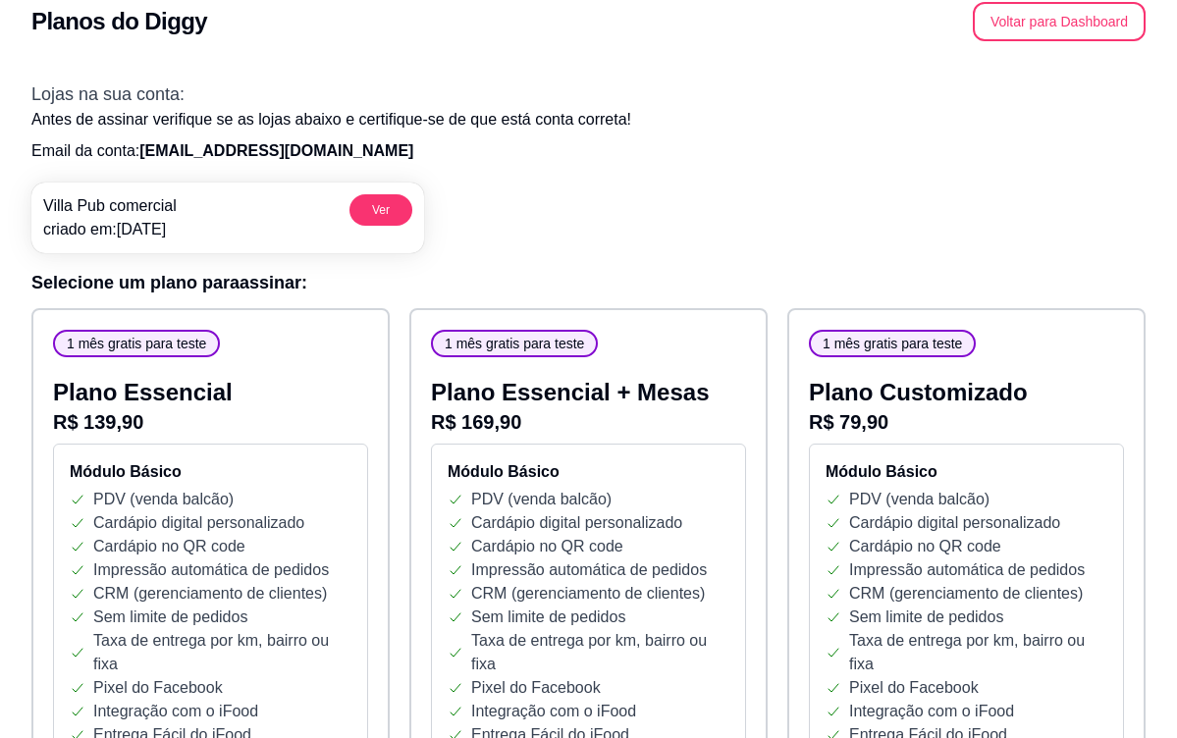
scroll to position [25, 4]
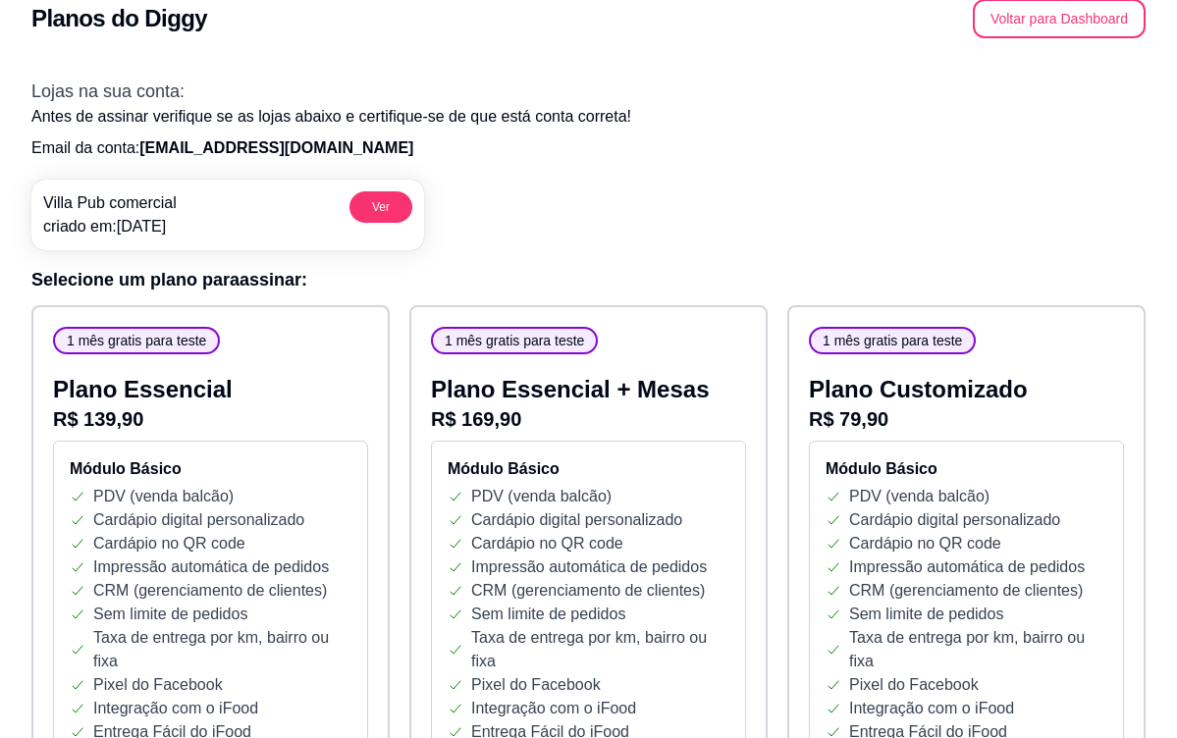
click at [557, 22] on div "Planos do Diggy Voltar para Dashboard" at bounding box center [588, 18] width 1114 height 39
click at [555, 22] on div "Planos do Diggy Voltar para Dashboard" at bounding box center [588, 18] width 1114 height 39
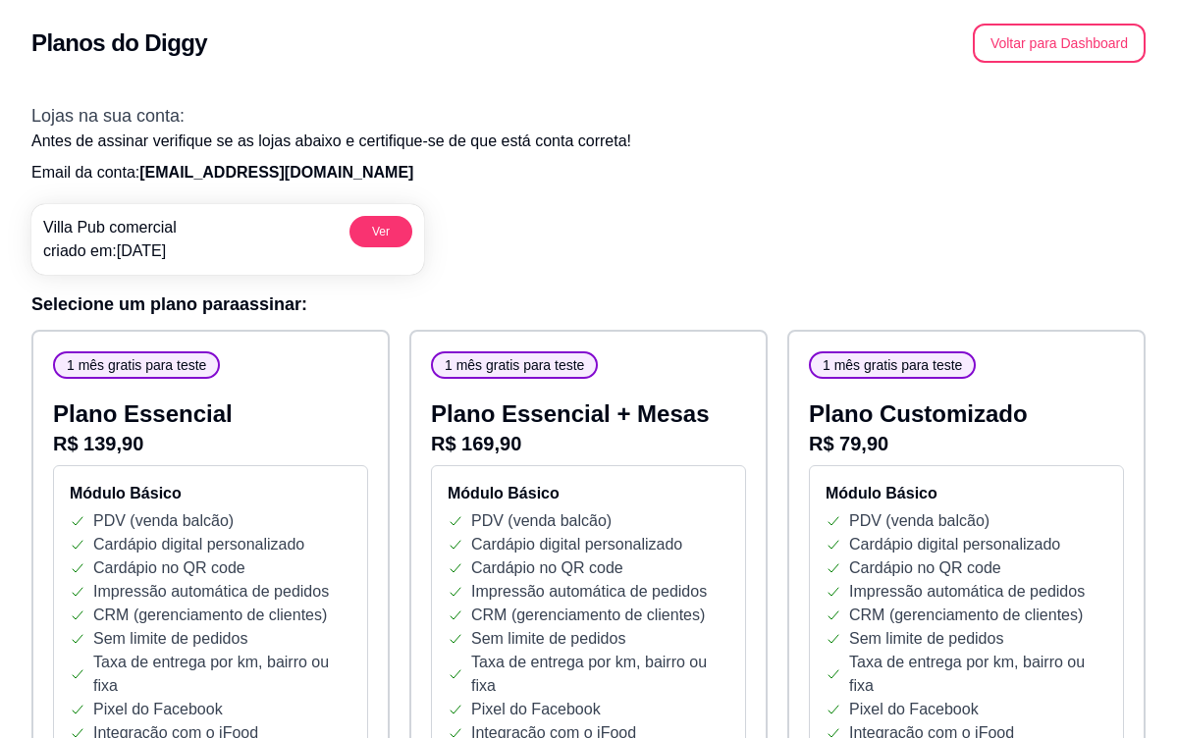
scroll to position [0, 0]
drag, startPoint x: 851, startPoint y: 159, endPoint x: 797, endPoint y: 163, distance: 54.1
click at [850, 159] on div "Lojas na sua conta: Antes de assinar verifique se as lojas abaixo e certifique-…" at bounding box center [588, 188] width 1114 height 173
